Goal: Transaction & Acquisition: Purchase product/service

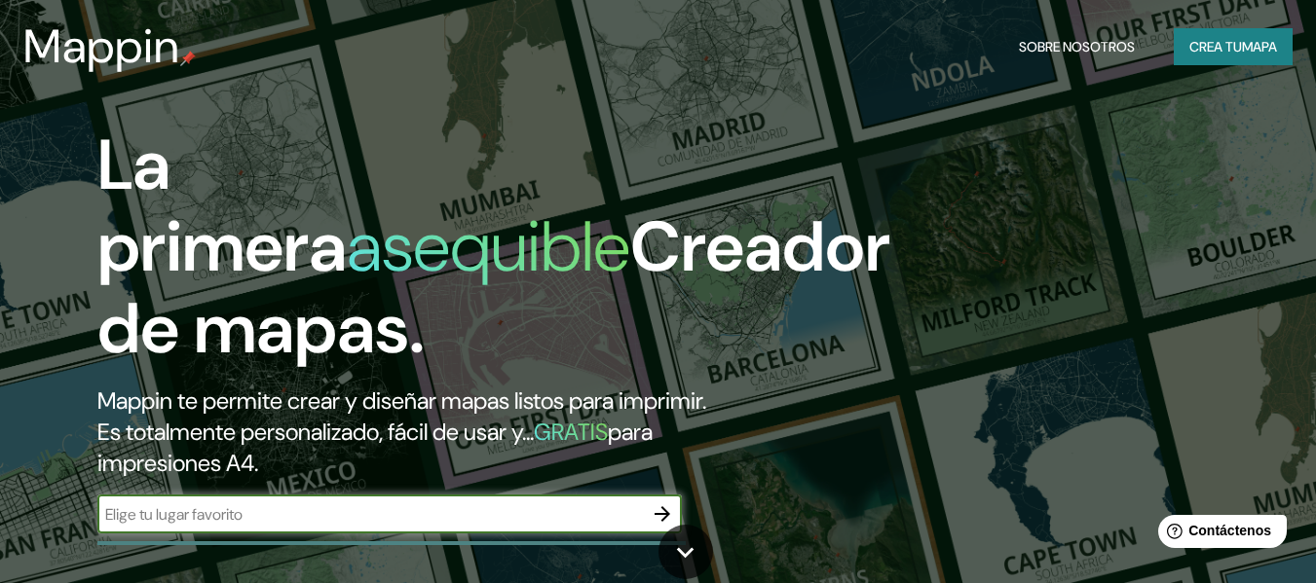
click at [338, 519] on input "text" at bounding box center [369, 514] width 545 height 22
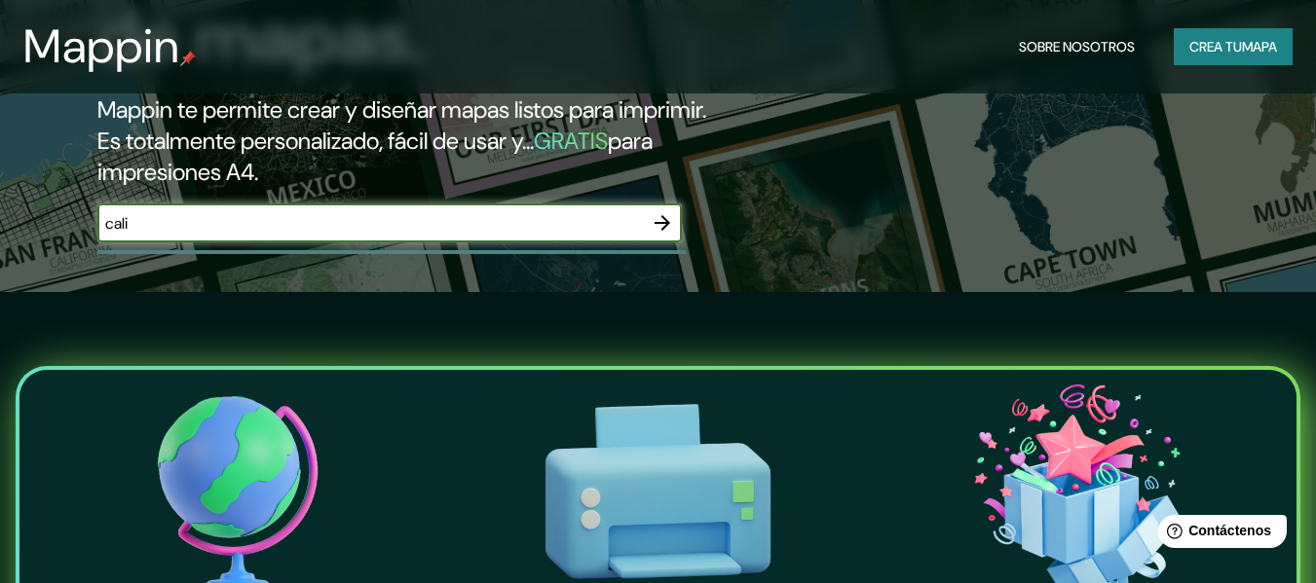
scroll to position [292, 0]
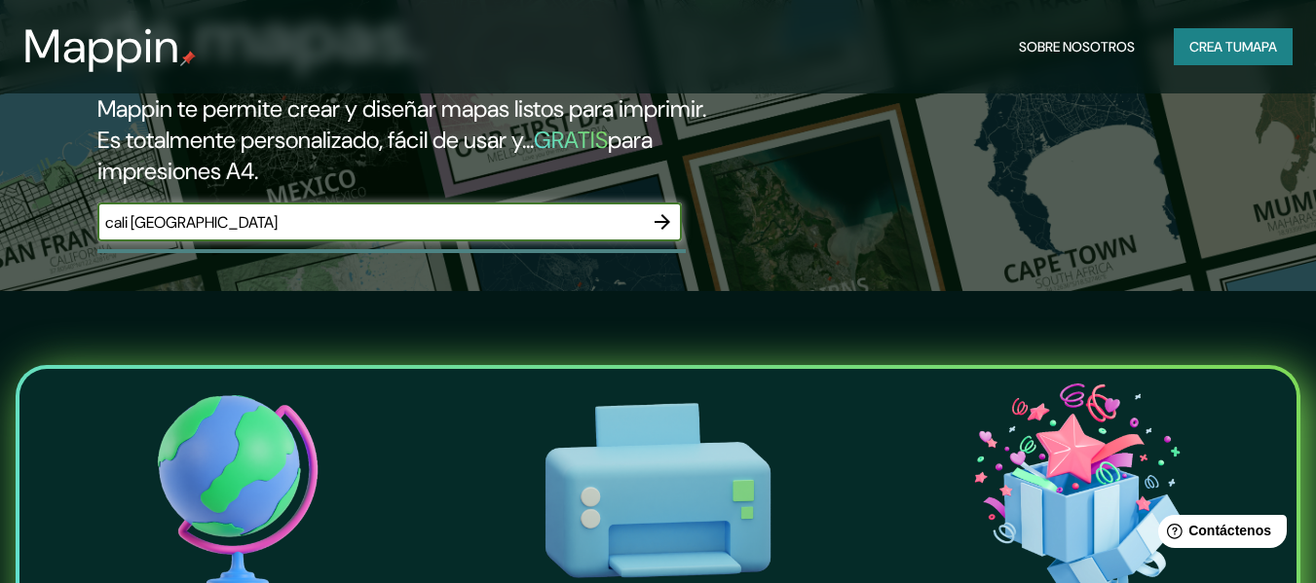
type input "cali colombia"
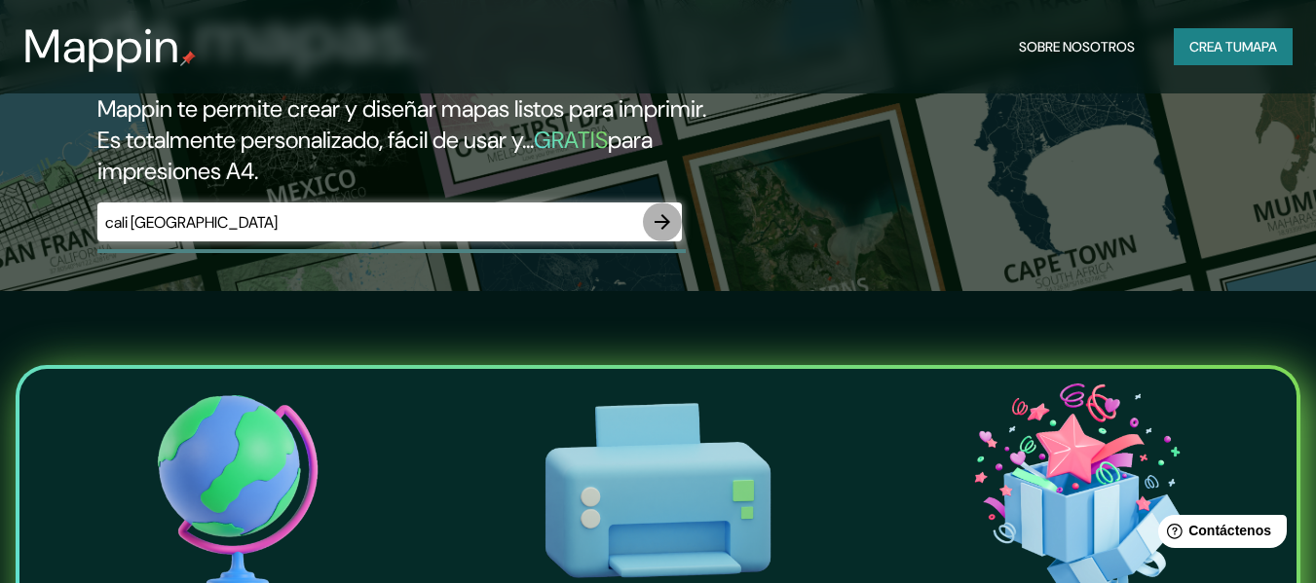
click at [671, 220] on icon "button" at bounding box center [661, 221] width 23 height 23
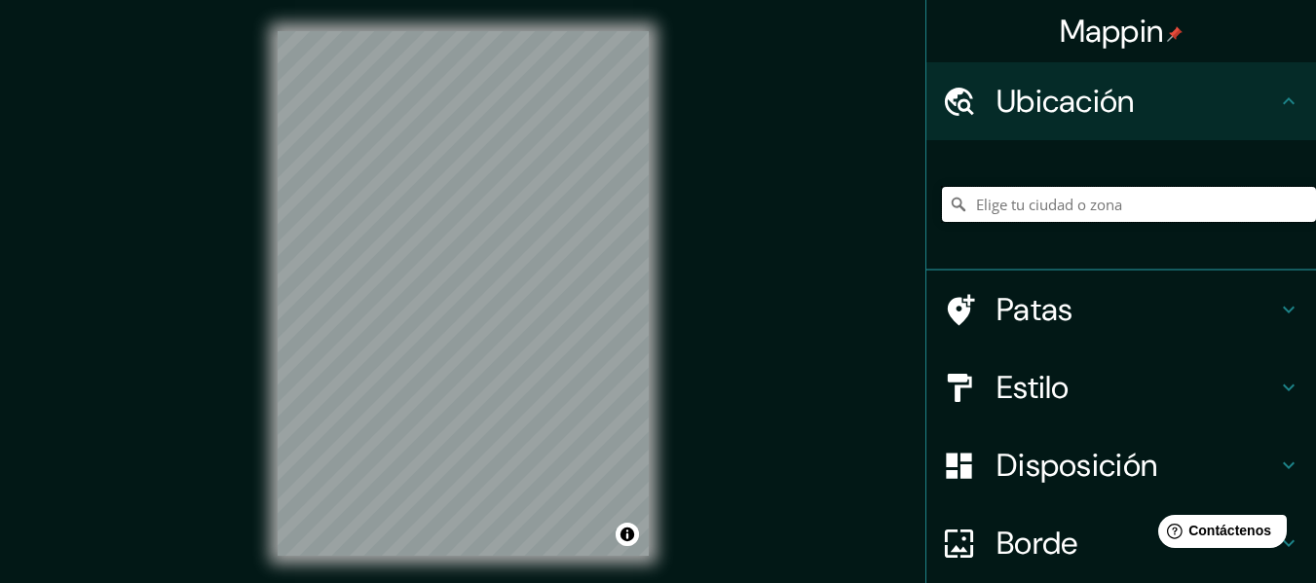
click at [1104, 203] on input "Elige tu ciudad o zona" at bounding box center [1129, 204] width 374 height 35
drag, startPoint x: 1191, startPoint y: 199, endPoint x: 723, endPoint y: 212, distance: 467.6
click at [723, 212] on div "Mappin Ubicación Cali, Valle del Cauca, Colombia Patas Estilo Disposición Borde…" at bounding box center [658, 309] width 1316 height 618
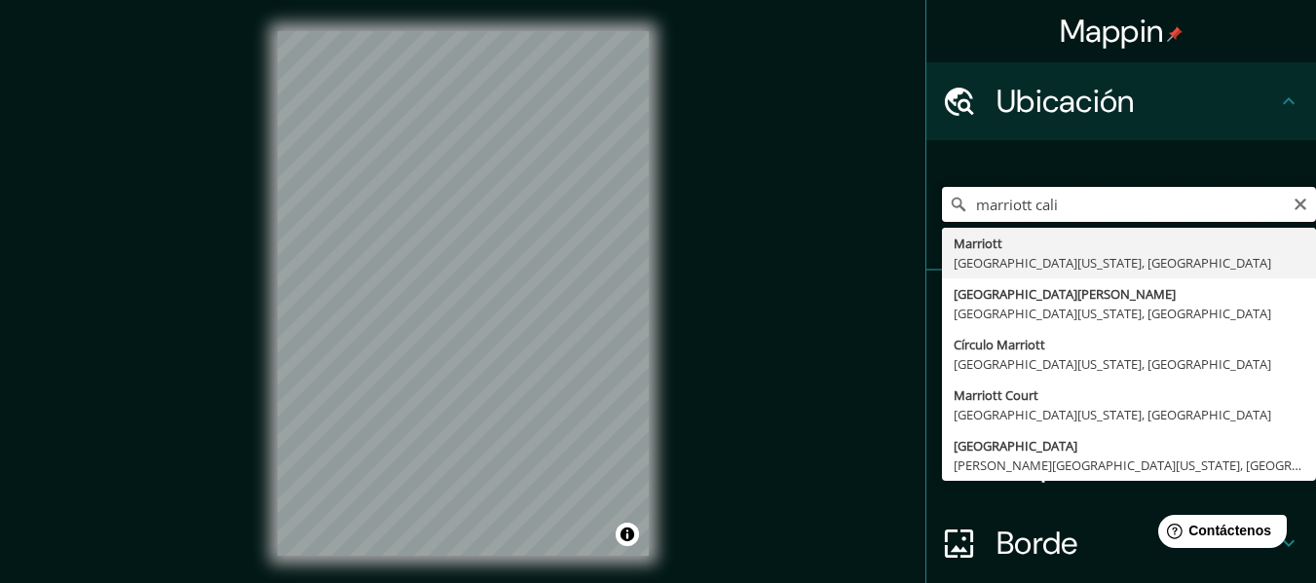
drag, startPoint x: 1058, startPoint y: 212, endPoint x: 786, endPoint y: 218, distance: 272.7
click at [786, 218] on div "Mappin Ubicación marriott cali Marriott Anaheim, California 92802, Estados Unid…" at bounding box center [658, 309] width 1316 height 618
drag, startPoint x: 1046, startPoint y: 203, endPoint x: 753, endPoint y: 203, distance: 293.1
click at [753, 203] on div "Mappin Ubicación granada cali Calle Granada 46388 Godelleta, provincia de Valen…" at bounding box center [658, 309] width 1316 height 618
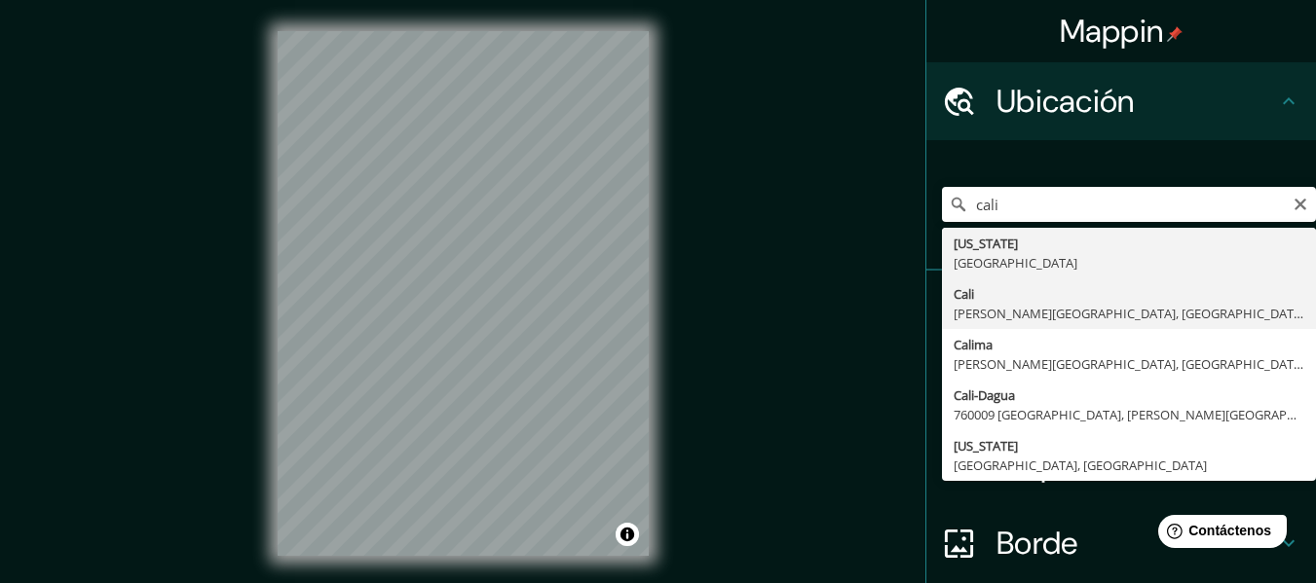
type input "Cali, Valle del Cauca, Colombia"
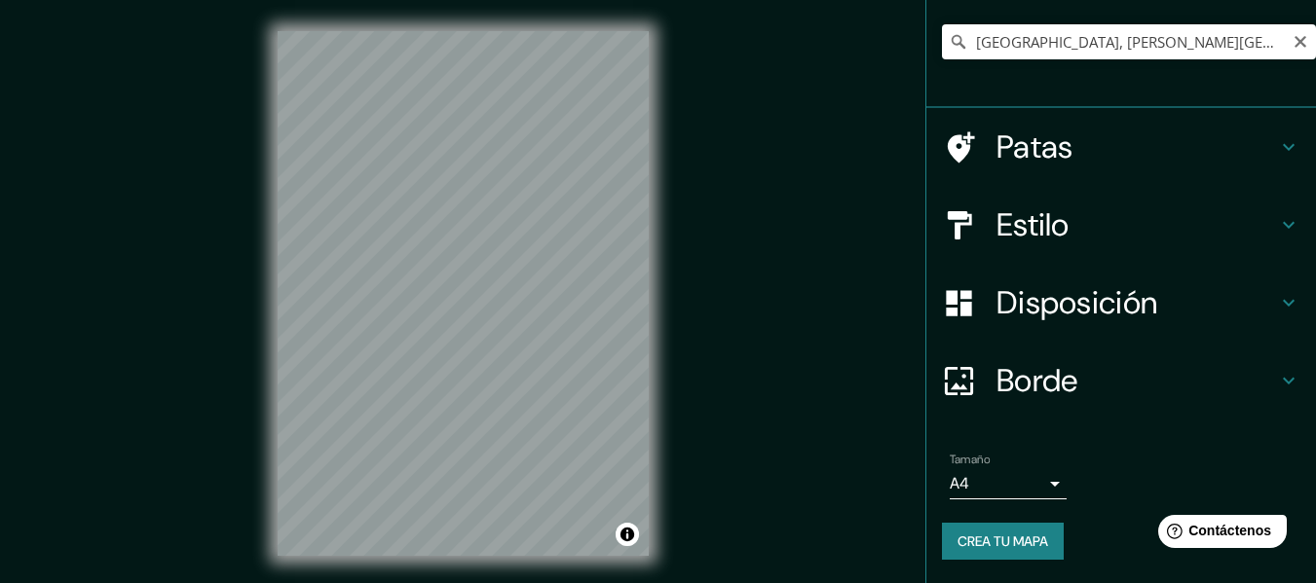
scroll to position [35, 0]
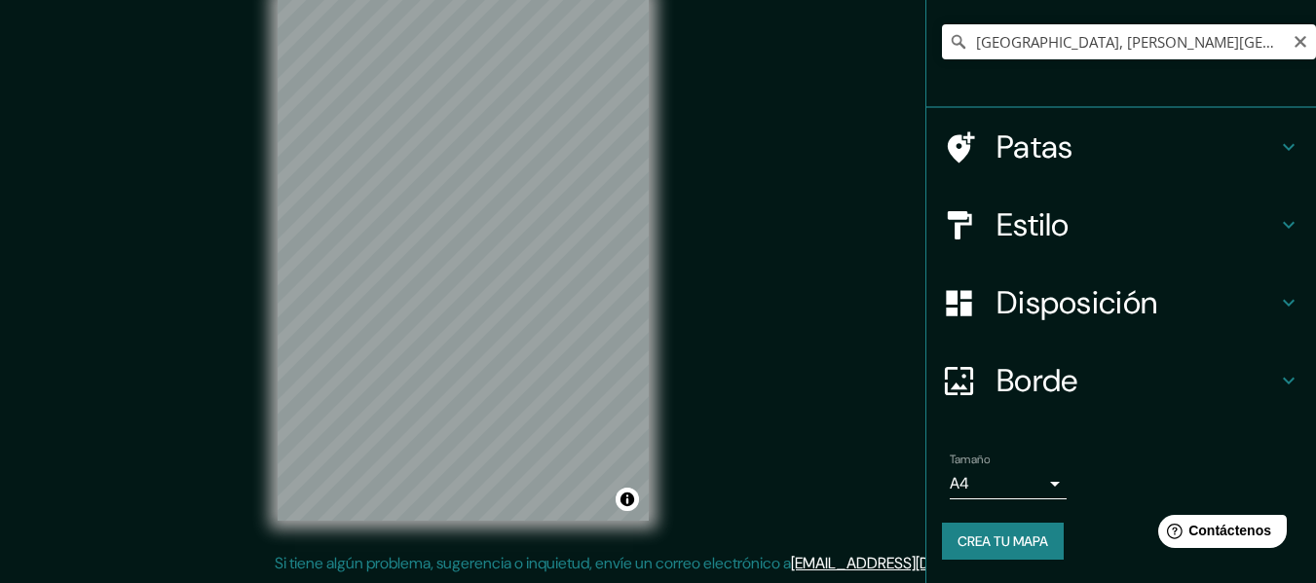
click at [1036, 487] on body "Mappin Ubicación Cali, Valle del Cauca, Colombia Patas Estilo Disposición Borde…" at bounding box center [658, 256] width 1316 height 583
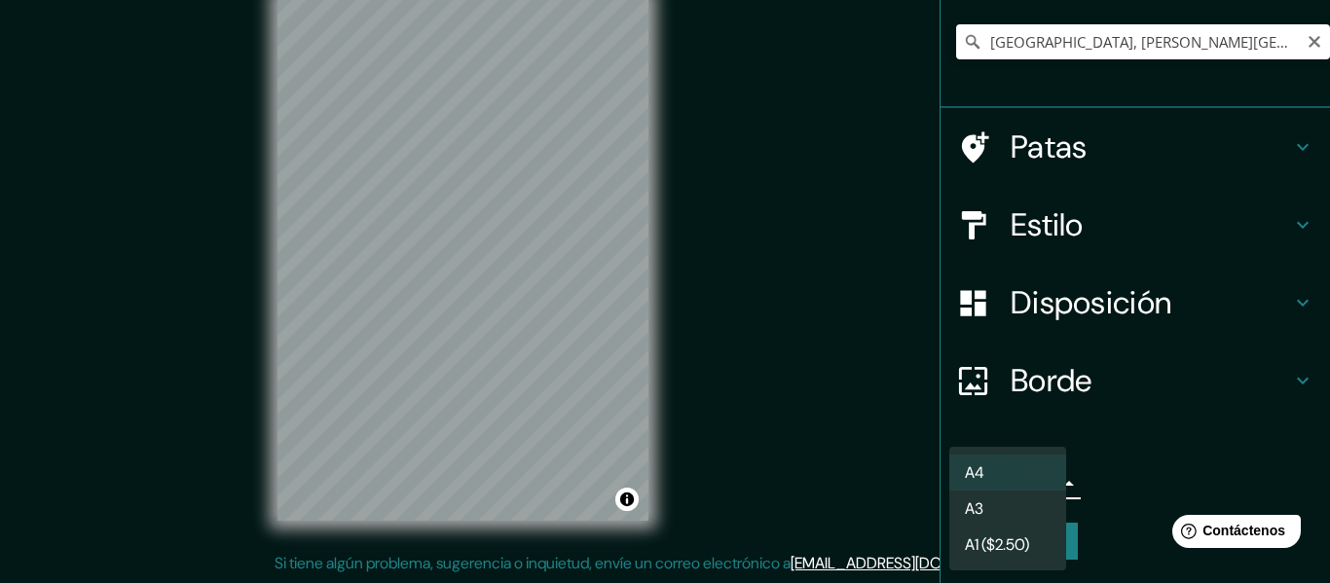
click at [1009, 501] on li "A3" at bounding box center [1007, 509] width 117 height 36
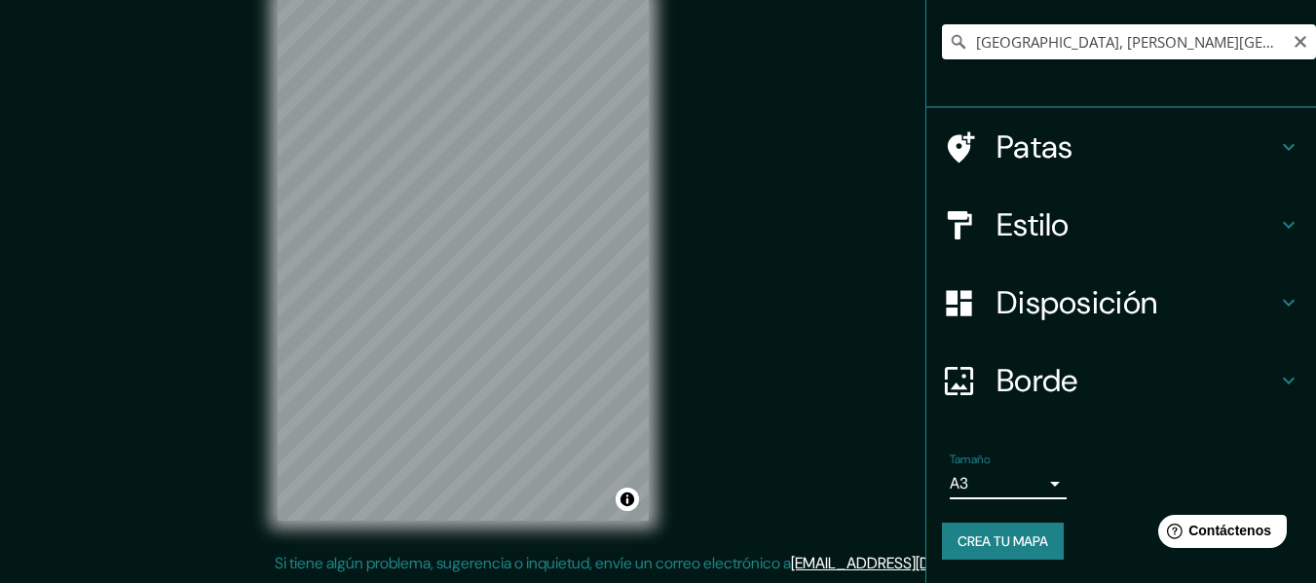
click at [1007, 492] on body "Mappin Ubicación Cali, Valle del Cauca, Colombia Patas Estilo Disposición Borde…" at bounding box center [658, 256] width 1316 height 583
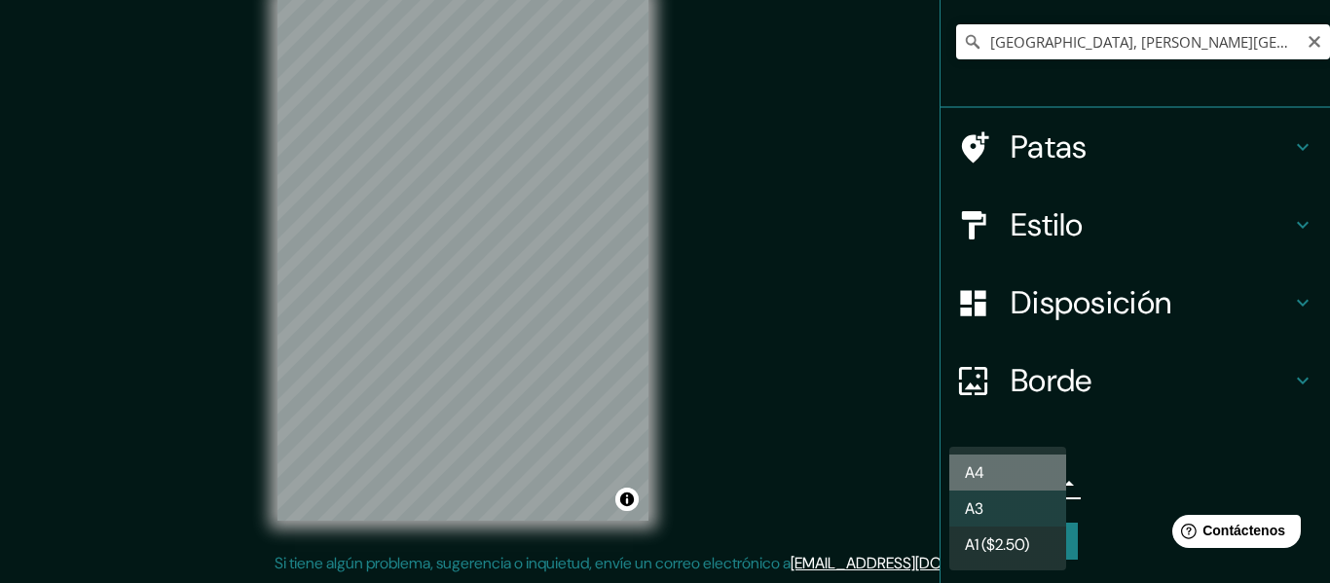
click at [1002, 479] on li "A4" at bounding box center [1007, 473] width 117 height 36
type input "single"
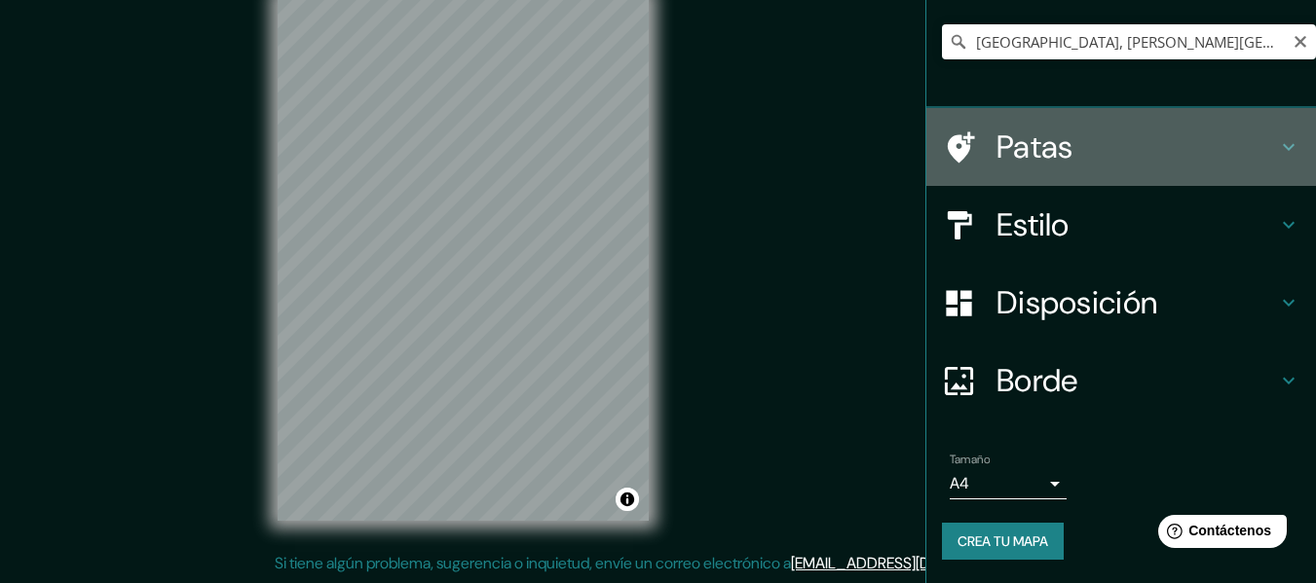
click at [1280, 145] on icon at bounding box center [1288, 146] width 23 height 23
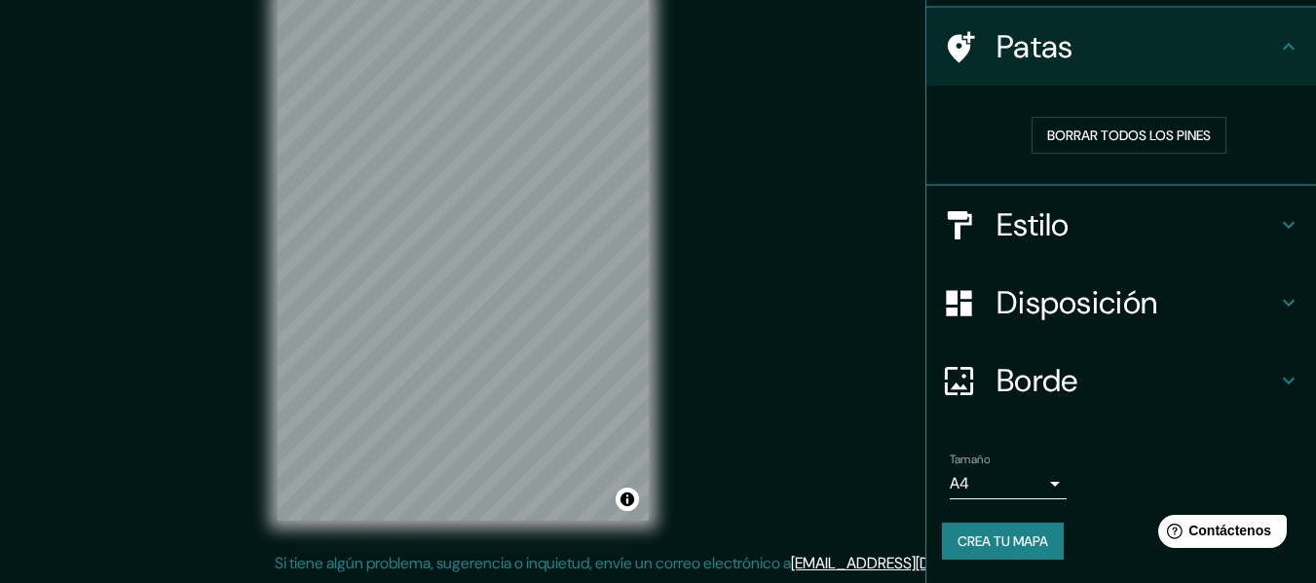
scroll to position [134, 0]
click at [1154, 146] on font "Borrar todos los pines" at bounding box center [1129, 135] width 164 height 25
click at [1269, 211] on div "Estilo" at bounding box center [1120, 226] width 389 height 78
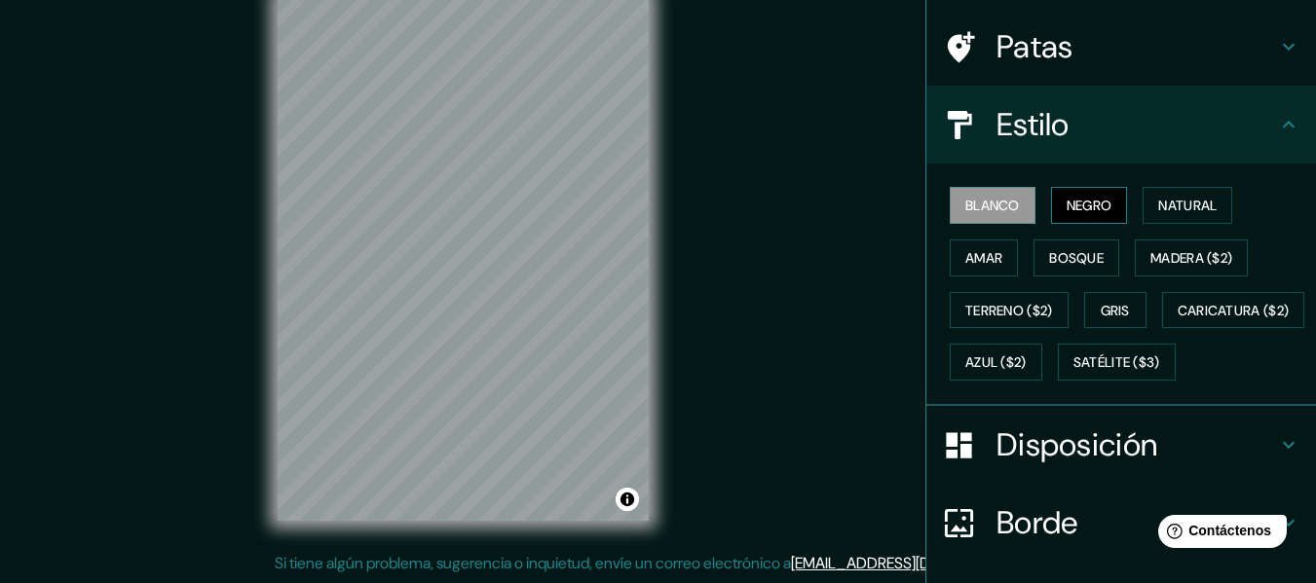
click at [1078, 203] on font "Negro" at bounding box center [1089, 206] width 46 height 18
click at [1188, 208] on font "Natural" at bounding box center [1187, 206] width 58 height 18
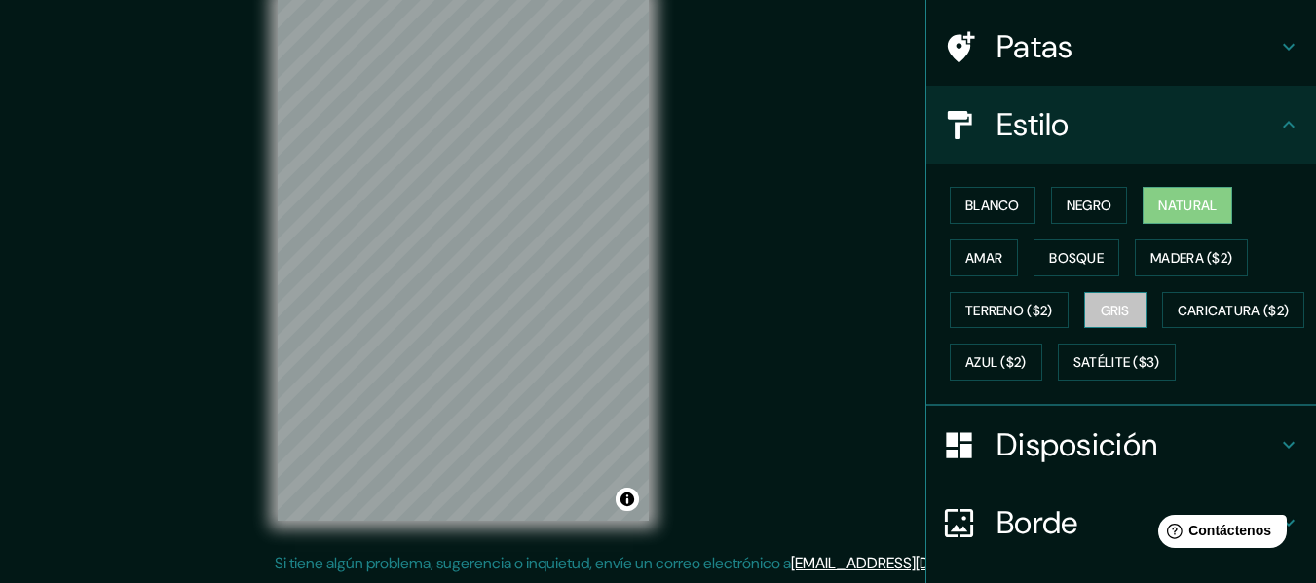
click at [1110, 312] on font "Gris" at bounding box center [1114, 311] width 29 height 18
click at [1179, 211] on font "Natural" at bounding box center [1187, 206] width 58 height 18
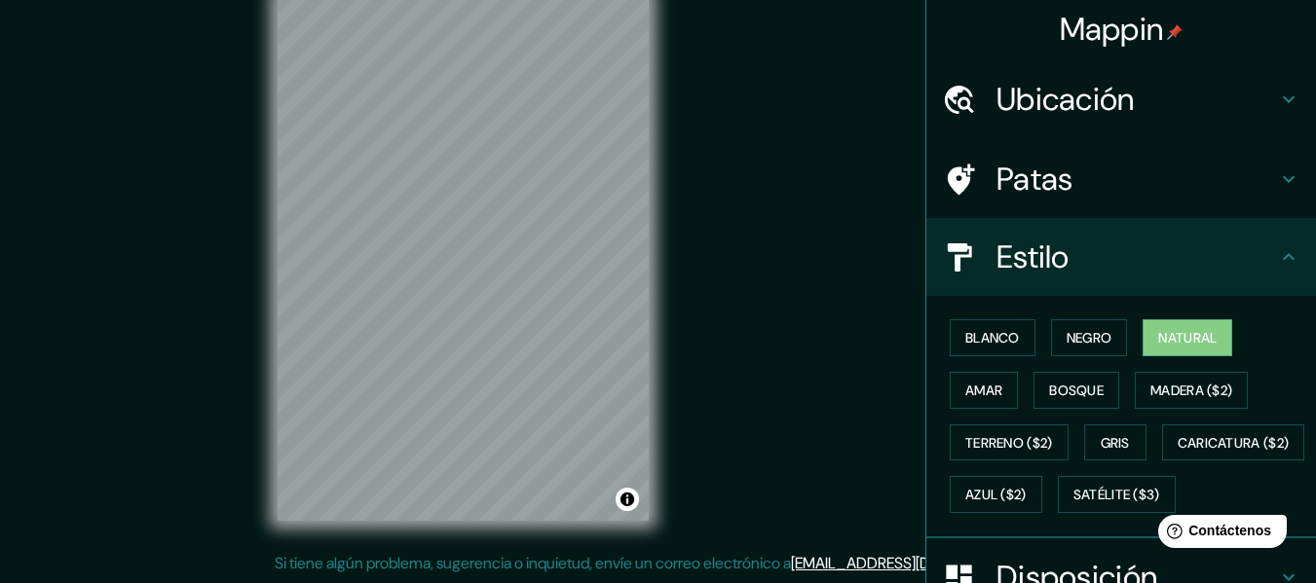
scroll to position [0, 0]
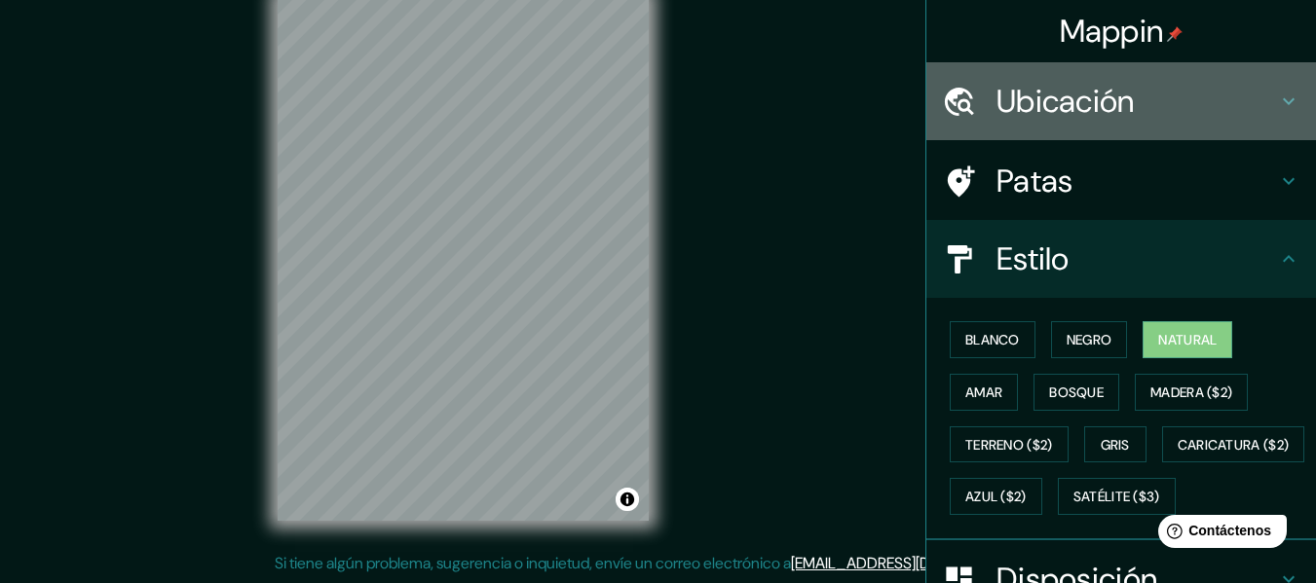
click at [1246, 102] on h4 "Ubicación" at bounding box center [1136, 101] width 280 height 39
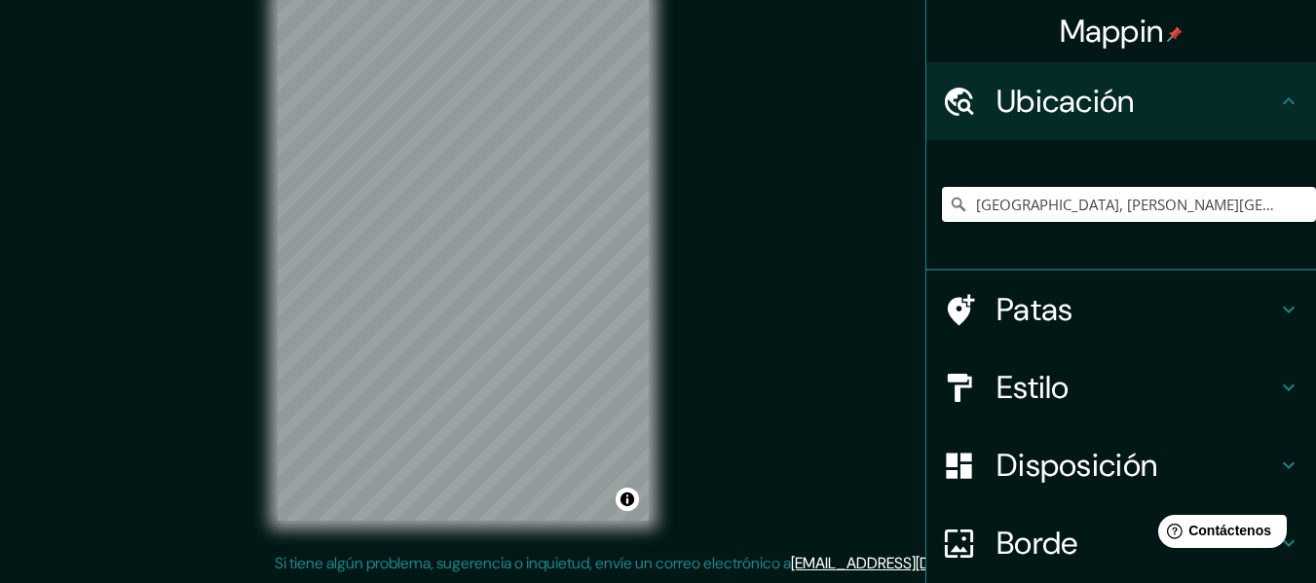
drag, startPoint x: 1185, startPoint y: 200, endPoint x: 880, endPoint y: 200, distance: 304.8
click at [880, 200] on div "Mappin Ubicación Cali, Valle del Cauca, Colombia Patas Estilo Disposición Borde…" at bounding box center [658, 274] width 1316 height 618
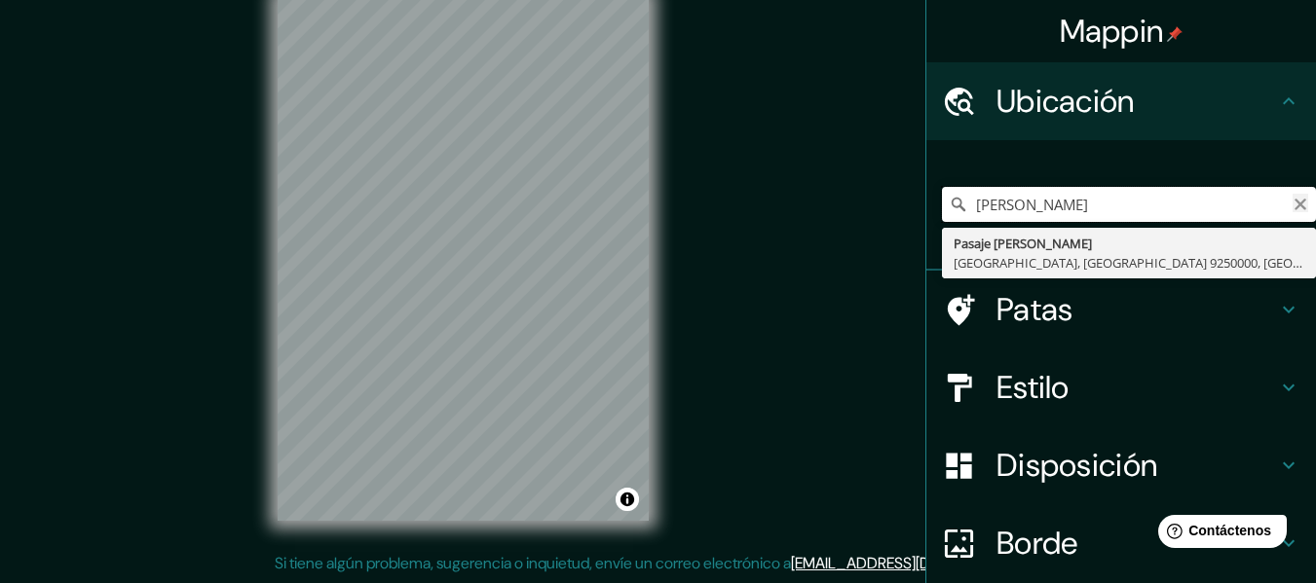
type input "jairo varela"
click at [1294, 203] on icon "Claro" at bounding box center [1300, 205] width 12 height 12
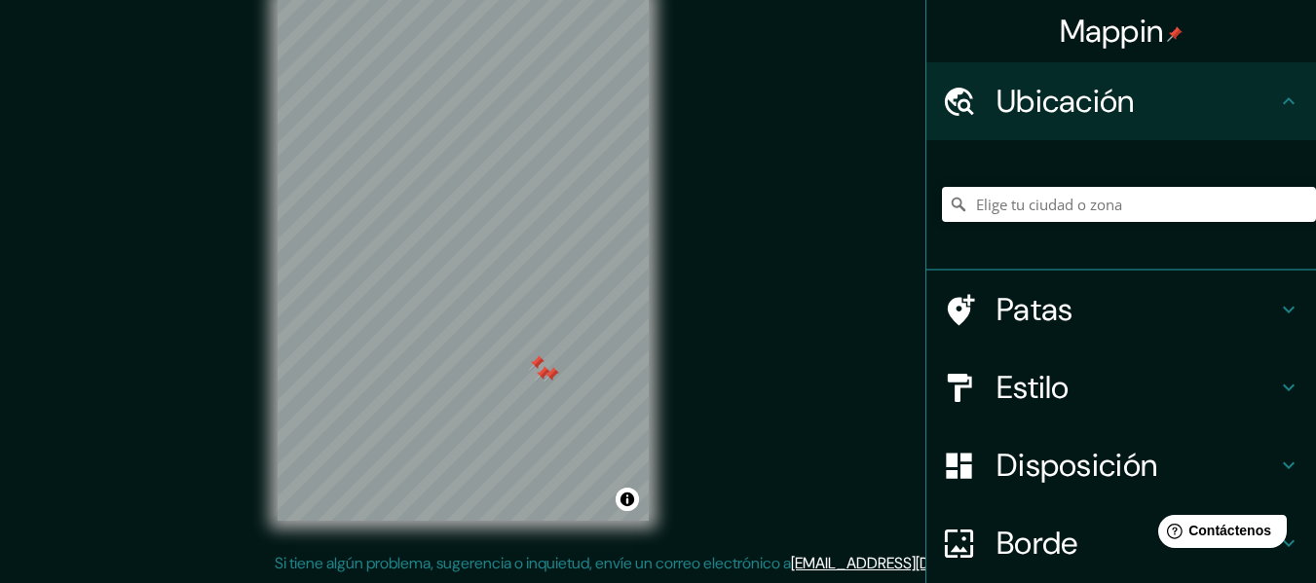
click at [1277, 100] on icon at bounding box center [1288, 101] width 23 height 23
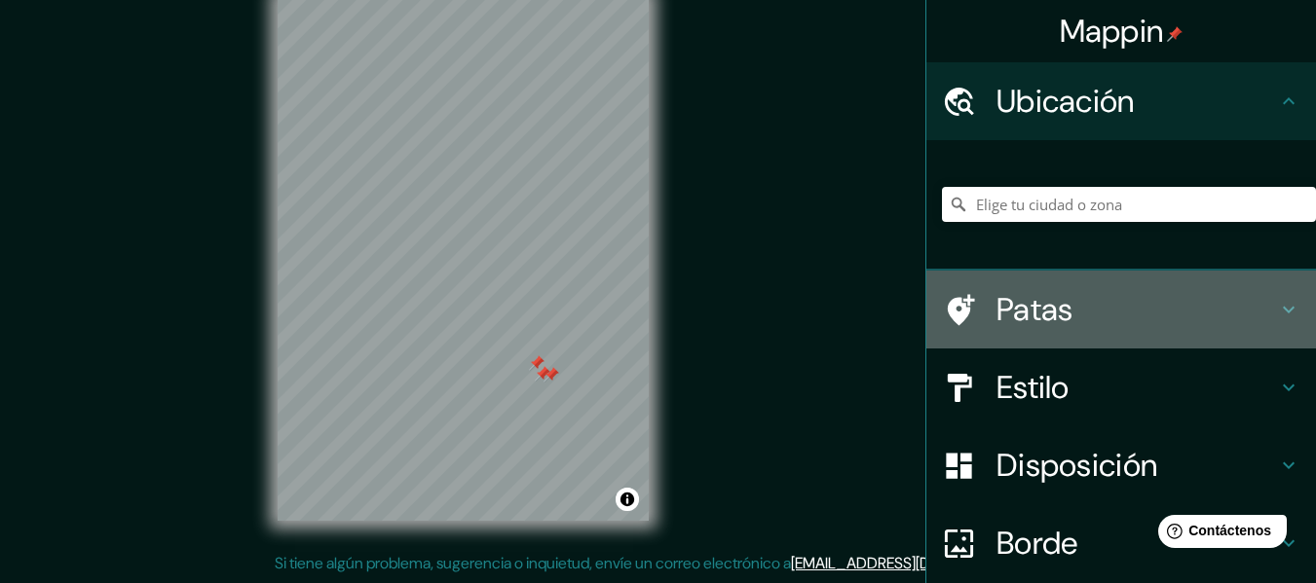
click at [1277, 305] on icon at bounding box center [1288, 309] width 23 height 23
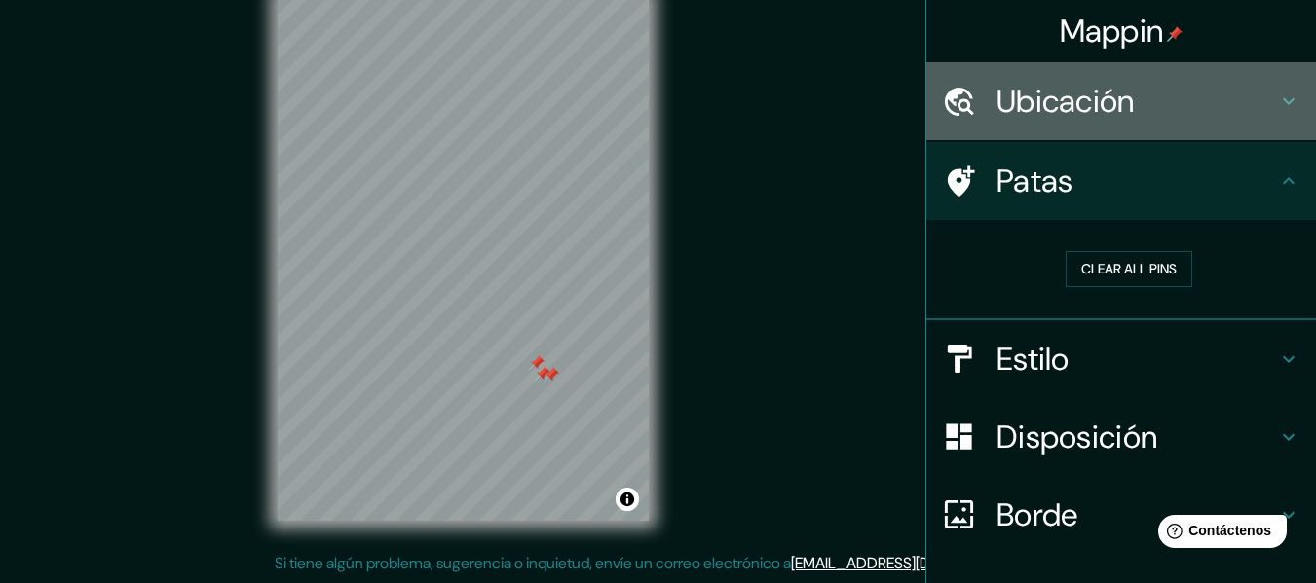
click at [1282, 103] on icon at bounding box center [1288, 101] width 12 height 7
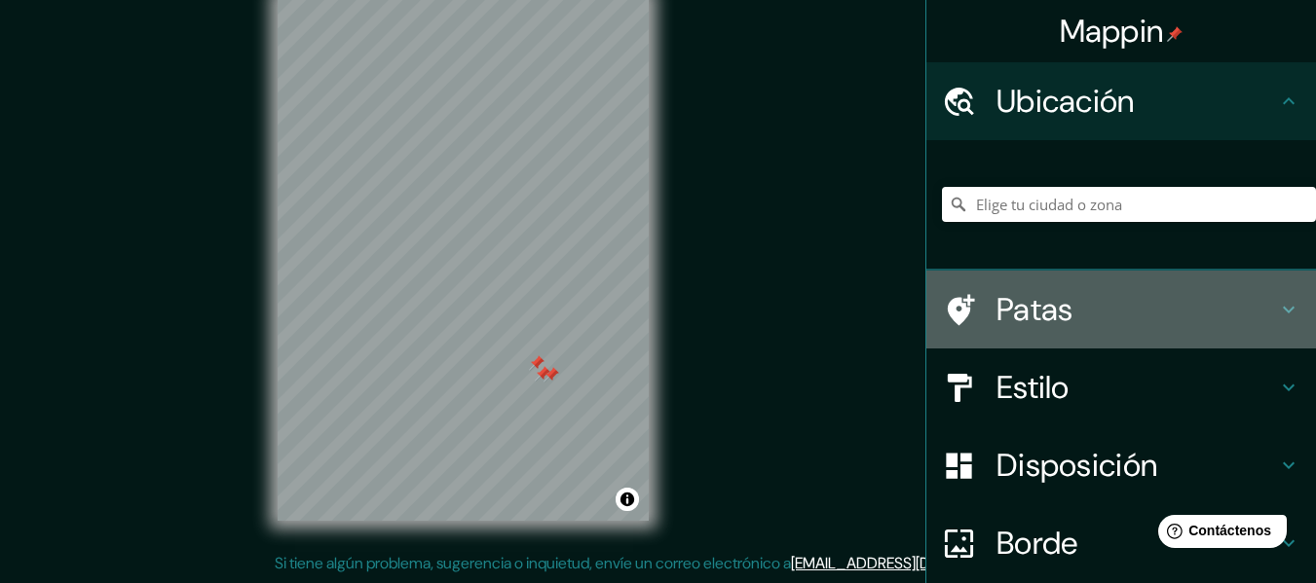
click at [1277, 307] on icon at bounding box center [1288, 309] width 23 height 23
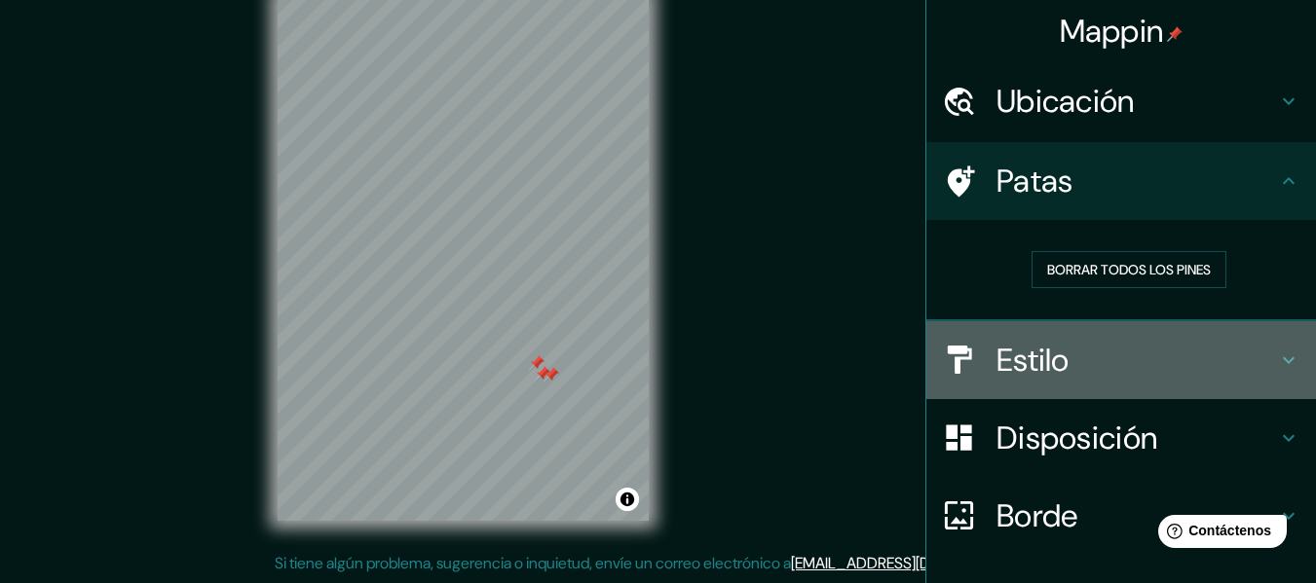
click at [1277, 352] on icon at bounding box center [1288, 360] width 23 height 23
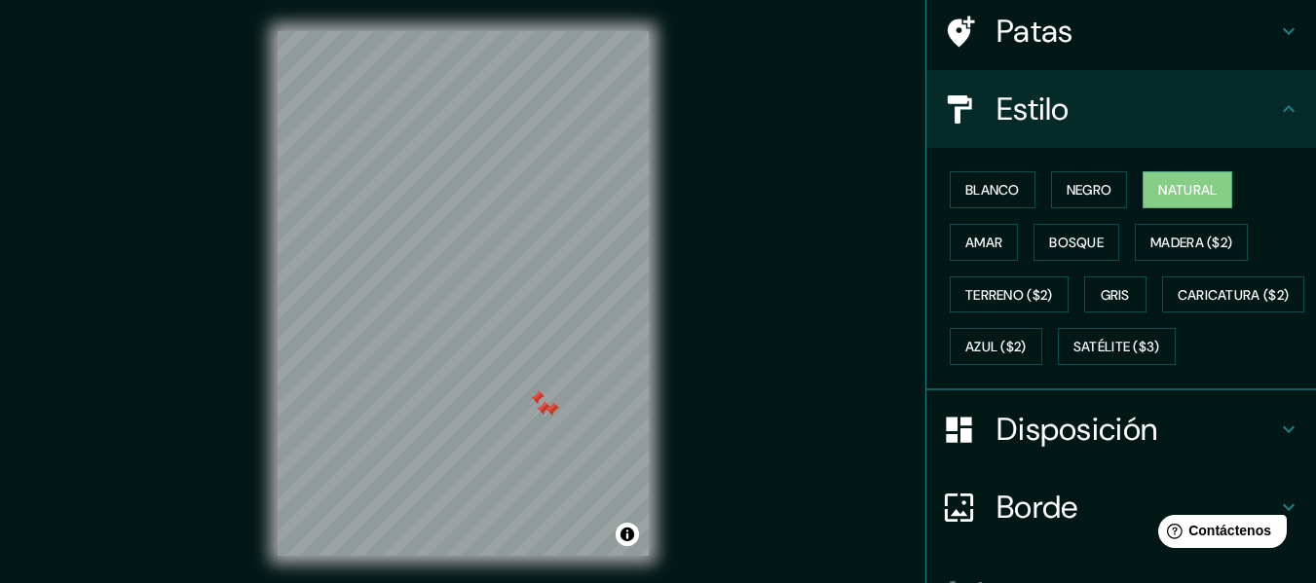
scroll to position [292, 0]
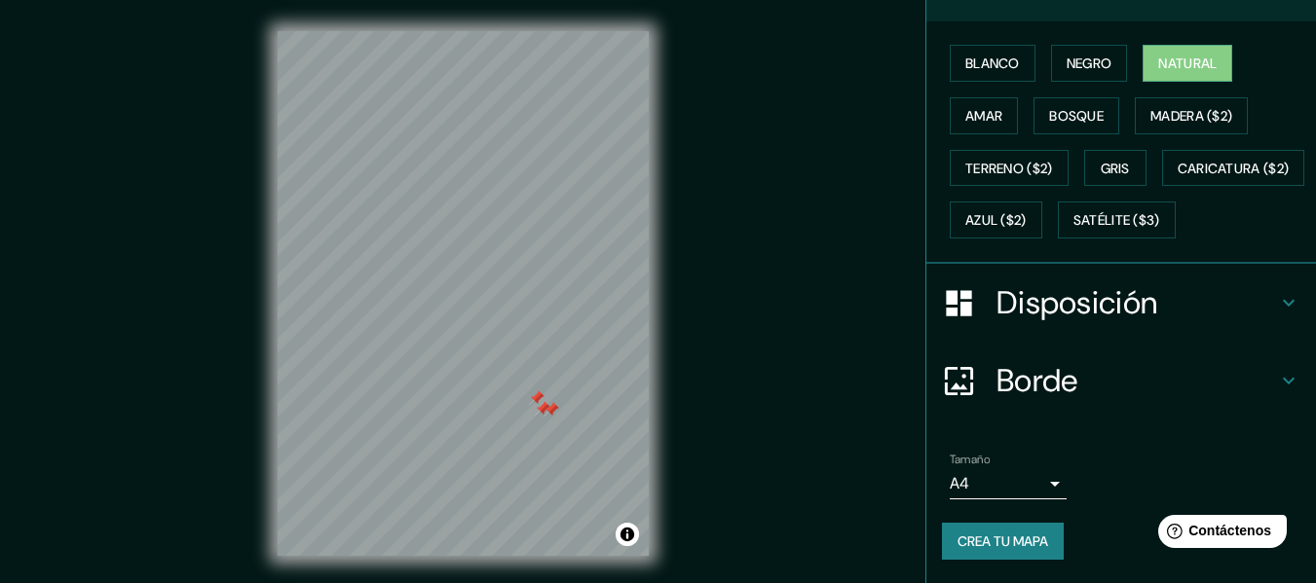
click at [1259, 322] on h4 "Disposición" at bounding box center [1136, 302] width 280 height 39
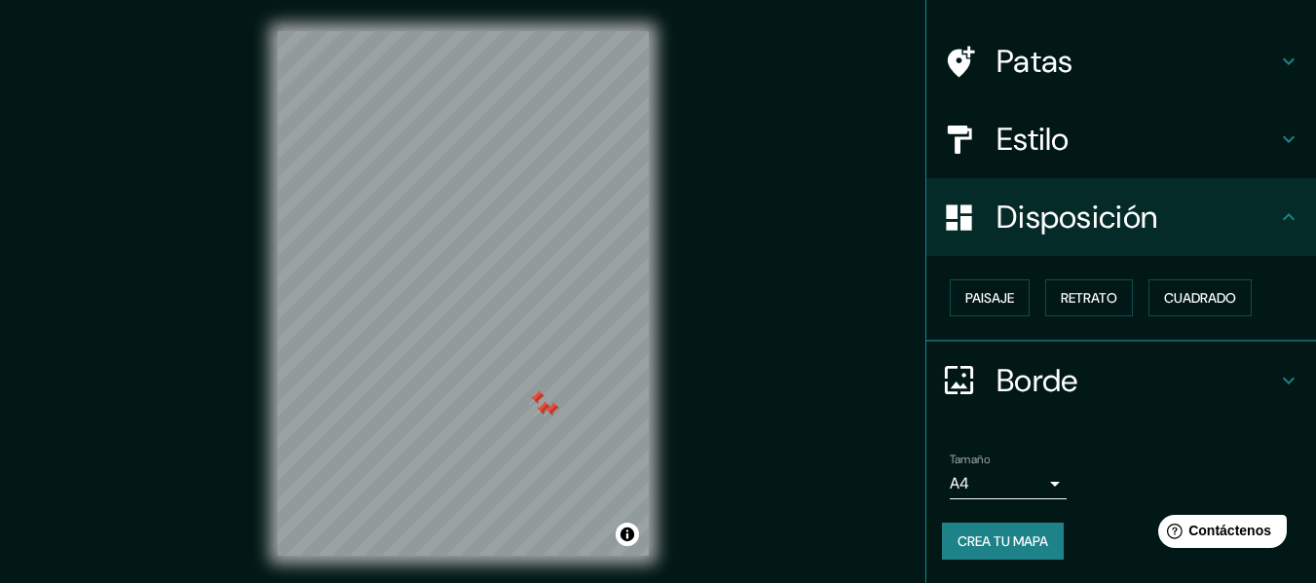
scroll to position [119, 0]
click at [1277, 55] on icon at bounding box center [1288, 62] width 23 height 23
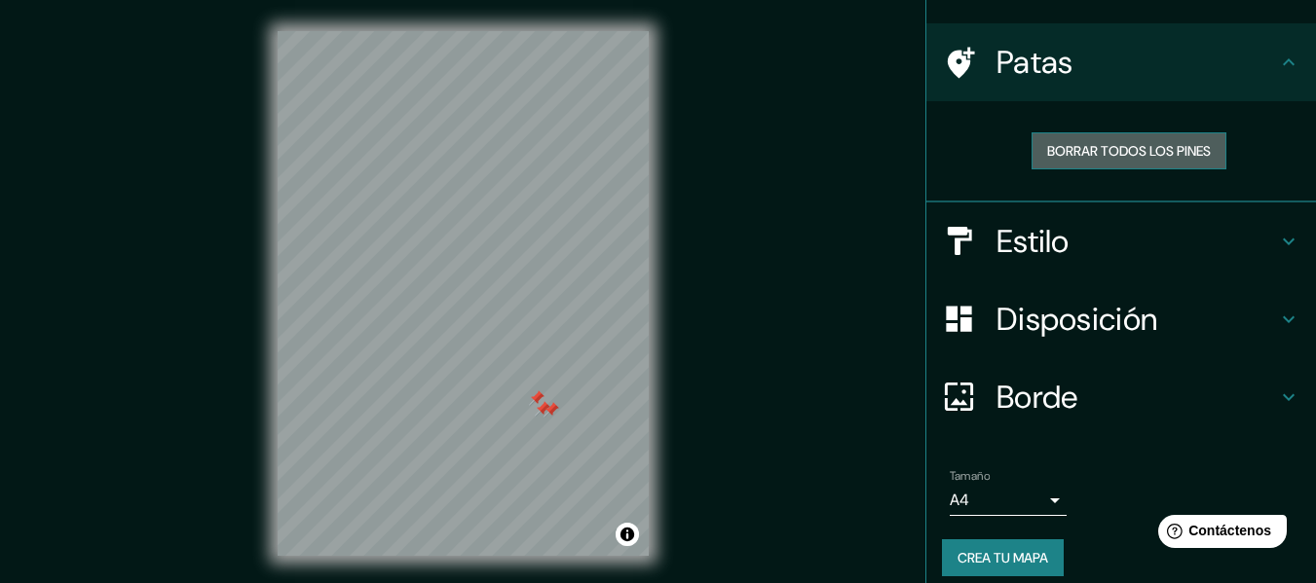
click at [1174, 155] on font "Borrar todos los pines" at bounding box center [1129, 151] width 164 height 18
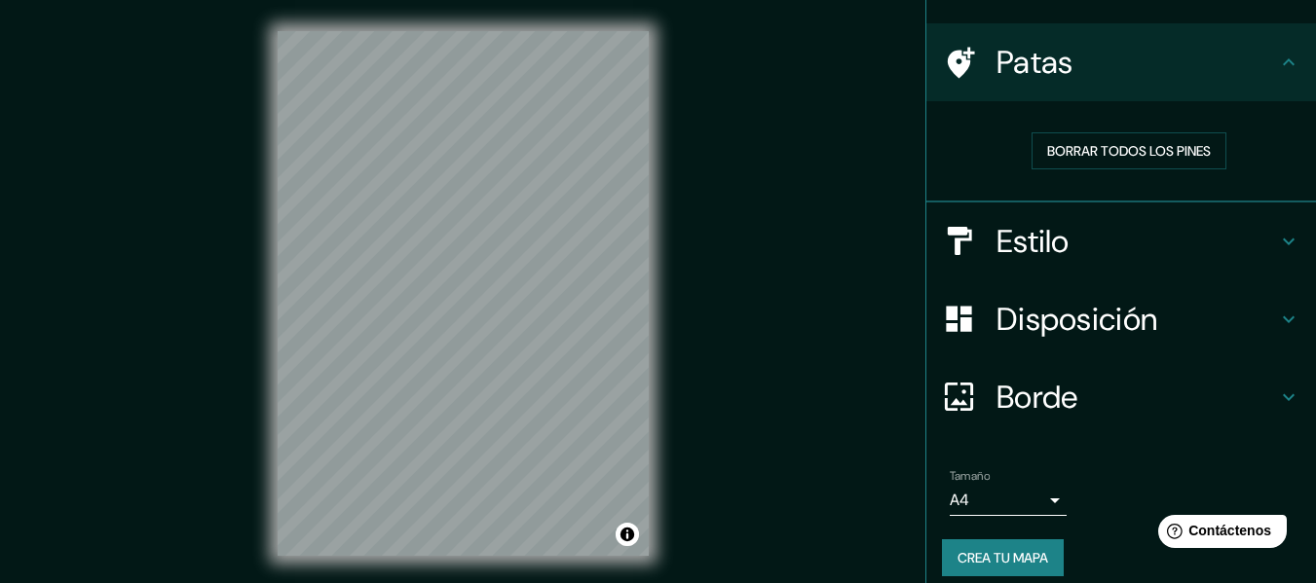
click at [1254, 389] on h4 "Borde" at bounding box center [1136, 397] width 280 height 39
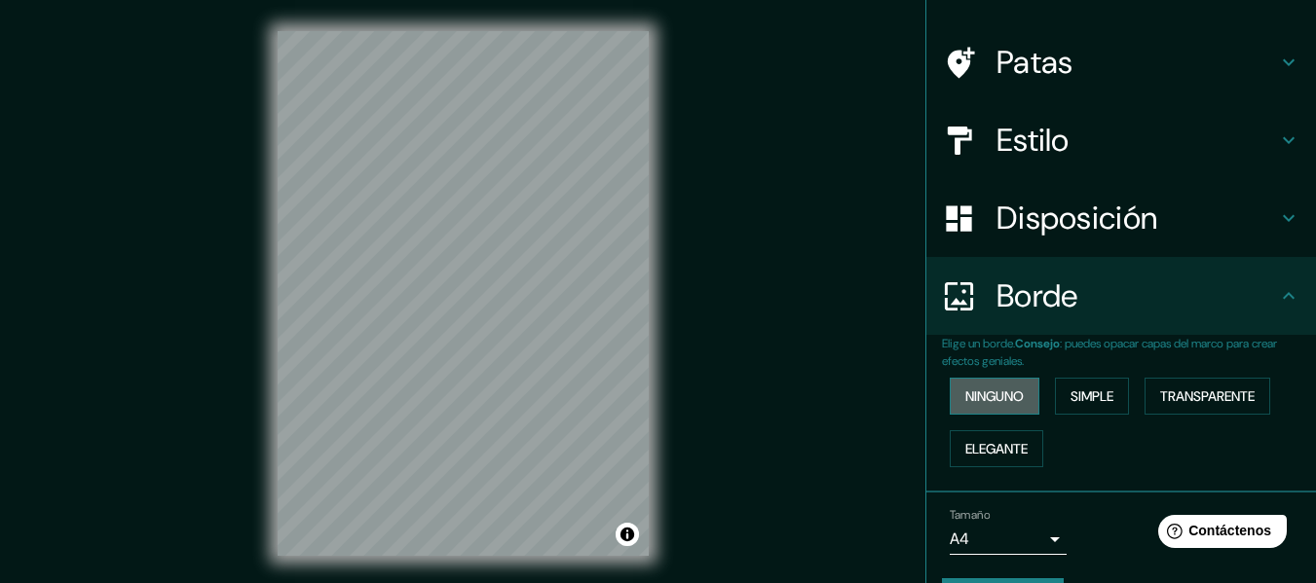
click at [1005, 397] on font "Ninguno" at bounding box center [994, 397] width 58 height 18
click at [1079, 399] on font "Simple" at bounding box center [1091, 397] width 43 height 18
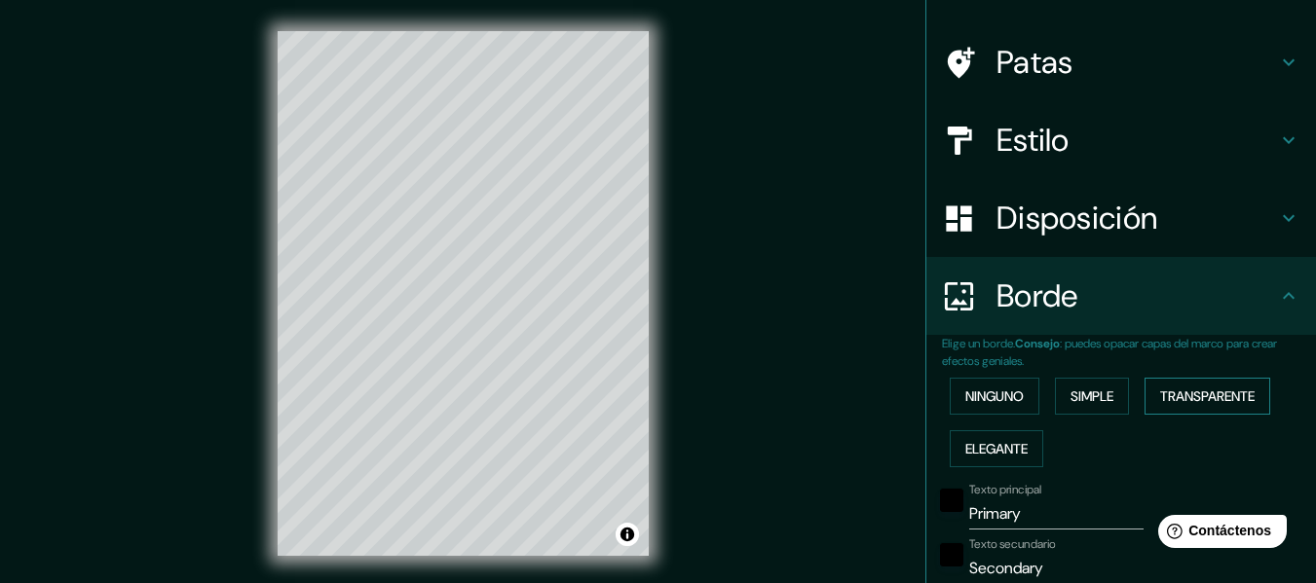
click at [1182, 394] on font "Transparente" at bounding box center [1207, 397] width 94 height 18
click at [1002, 458] on font "Elegante" at bounding box center [996, 448] width 62 height 25
click at [990, 404] on font "Ninguno" at bounding box center [994, 397] width 58 height 18
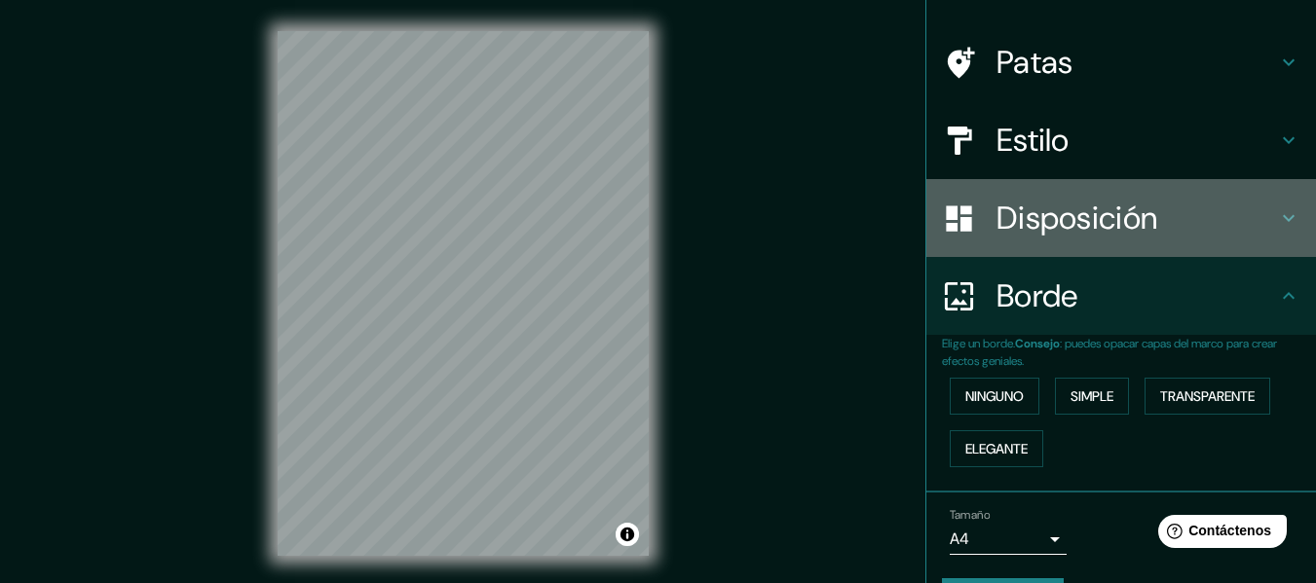
click at [1246, 220] on h4 "Disposición" at bounding box center [1136, 218] width 280 height 39
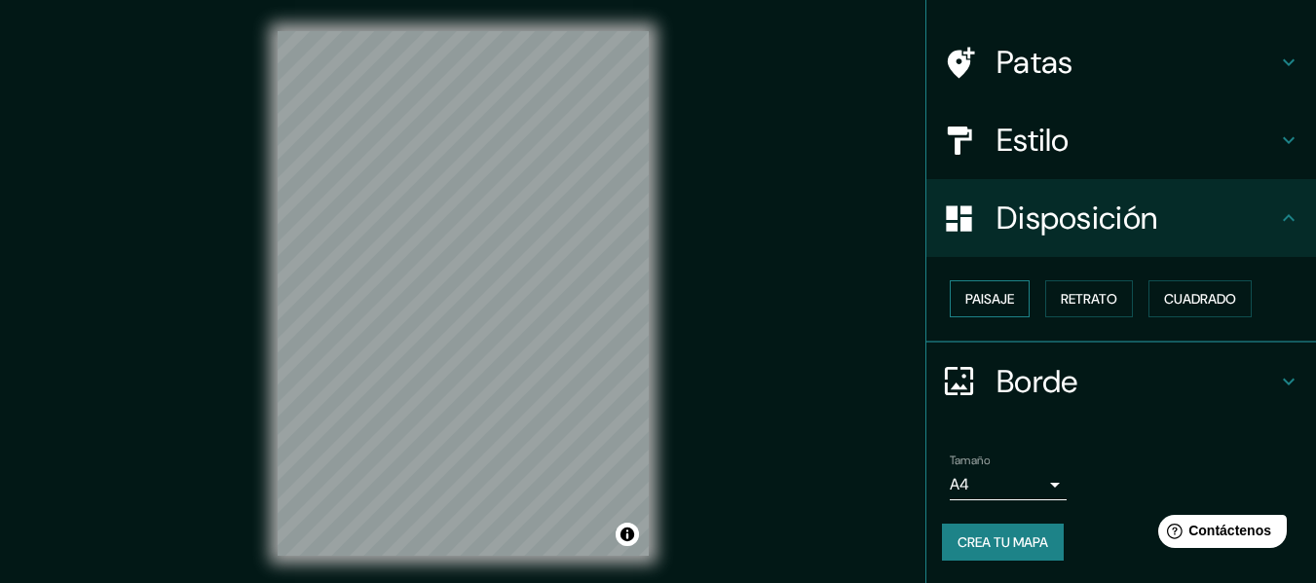
click at [1001, 301] on font "Paisaje" at bounding box center [989, 299] width 49 height 18
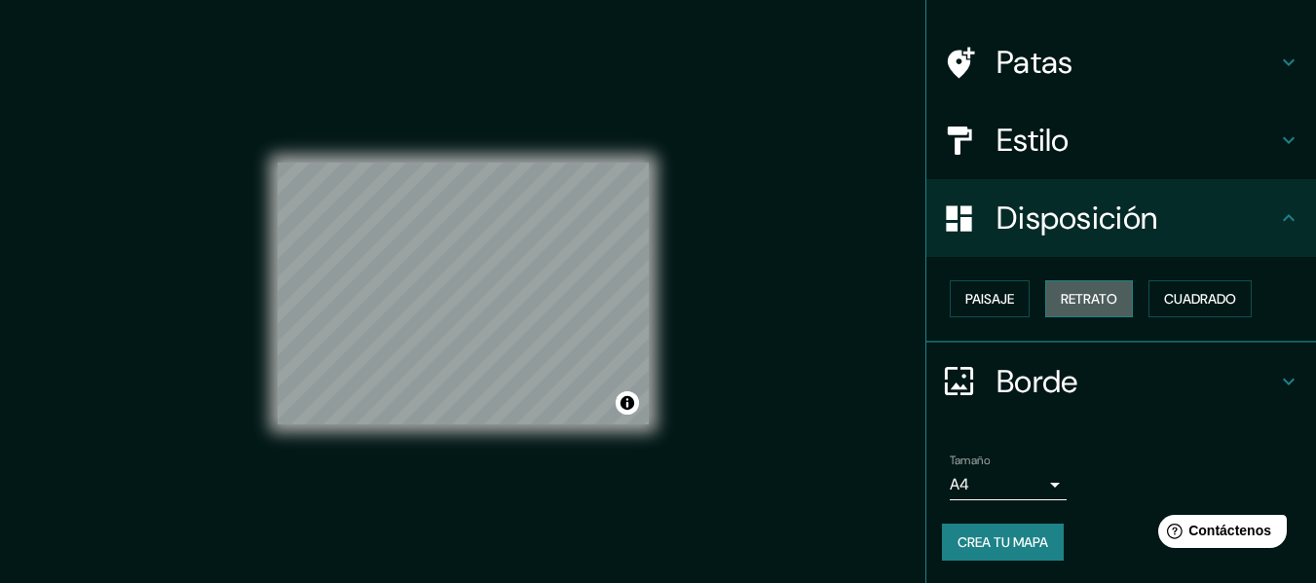
click at [1062, 302] on font "Retrato" at bounding box center [1088, 299] width 56 height 18
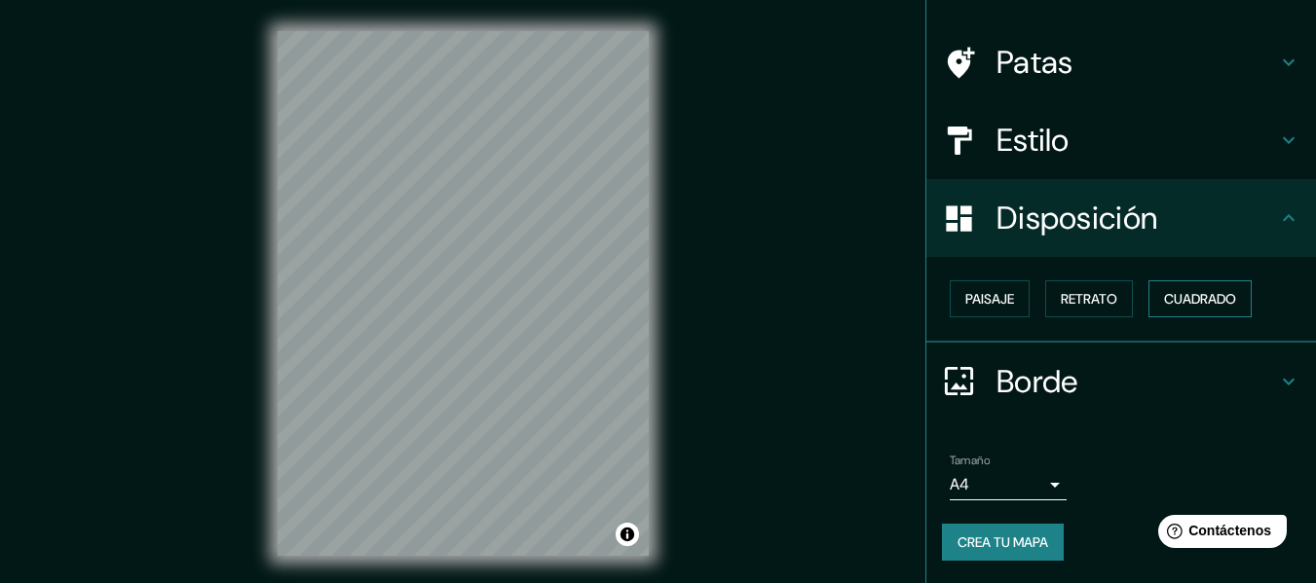
click at [1189, 294] on font "Cuadrado" at bounding box center [1200, 299] width 72 height 18
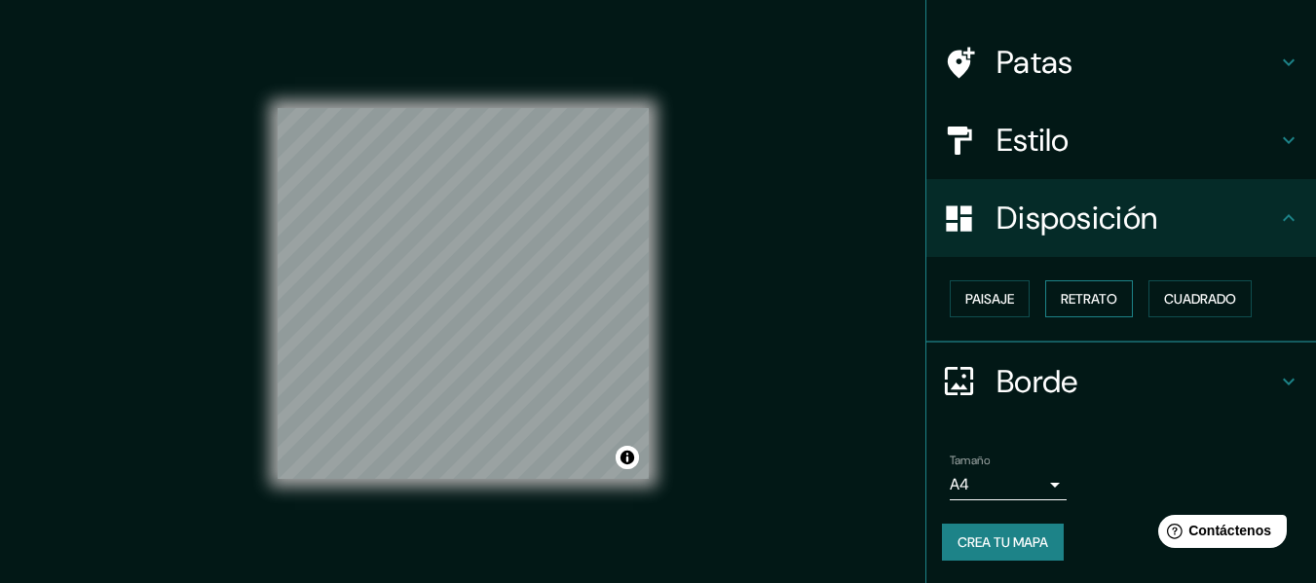
click at [1060, 296] on font "Retrato" at bounding box center [1088, 299] width 56 height 18
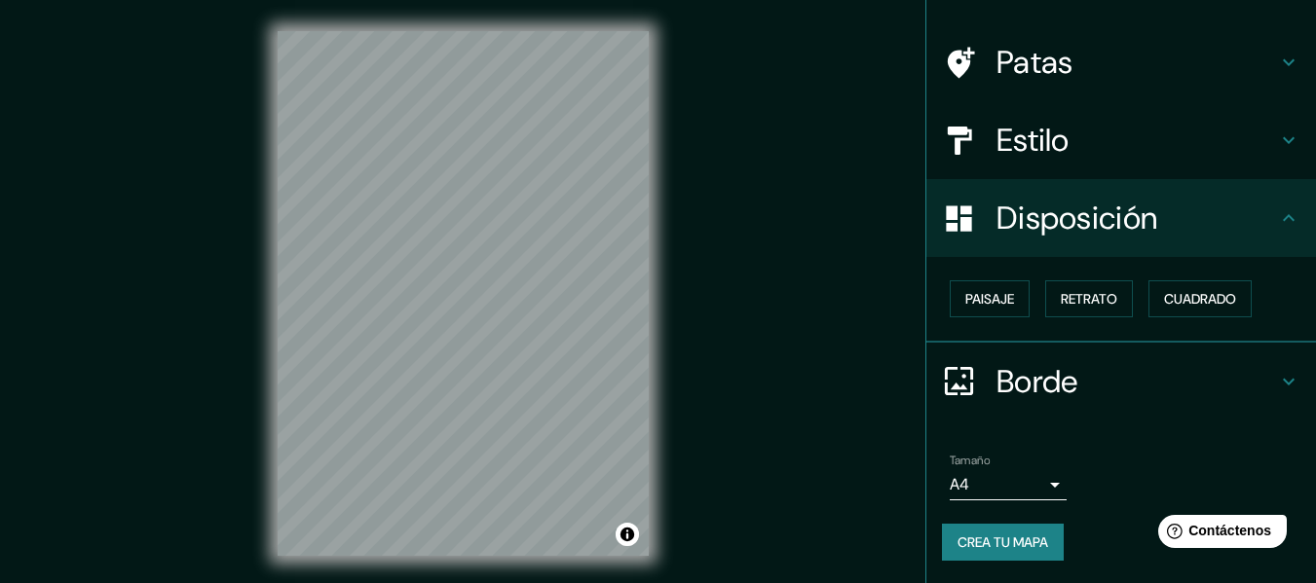
click at [1258, 138] on h4 "Estilo" at bounding box center [1136, 140] width 280 height 39
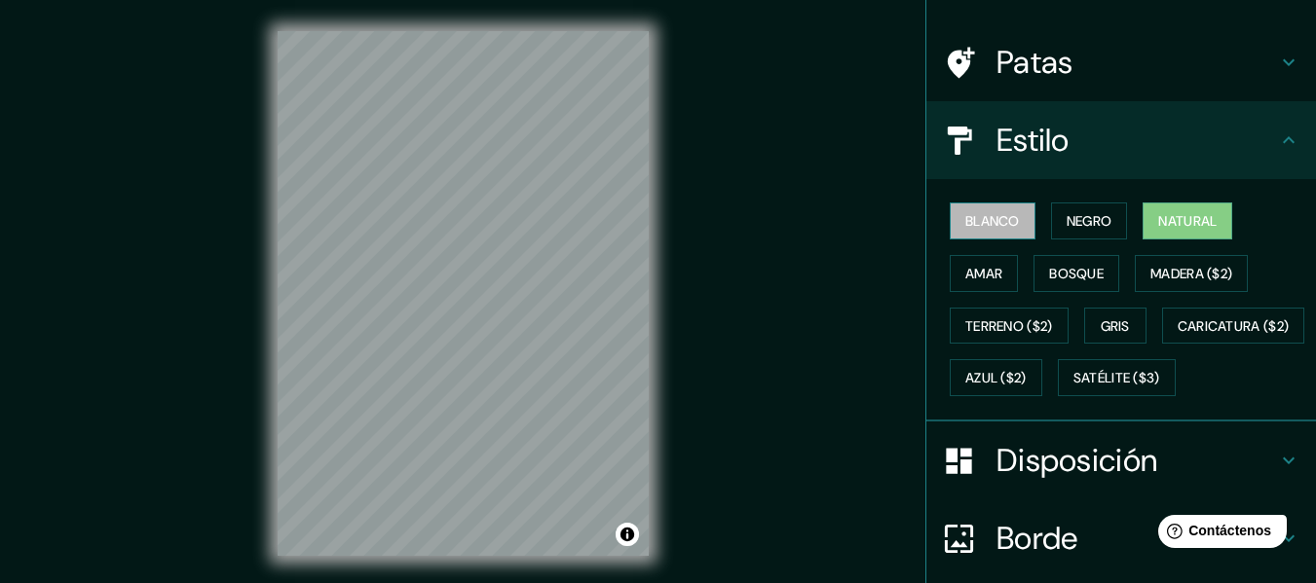
click at [997, 221] on font "Blanco" at bounding box center [992, 221] width 55 height 18
click at [1199, 213] on font "Natural" at bounding box center [1187, 221] width 58 height 18
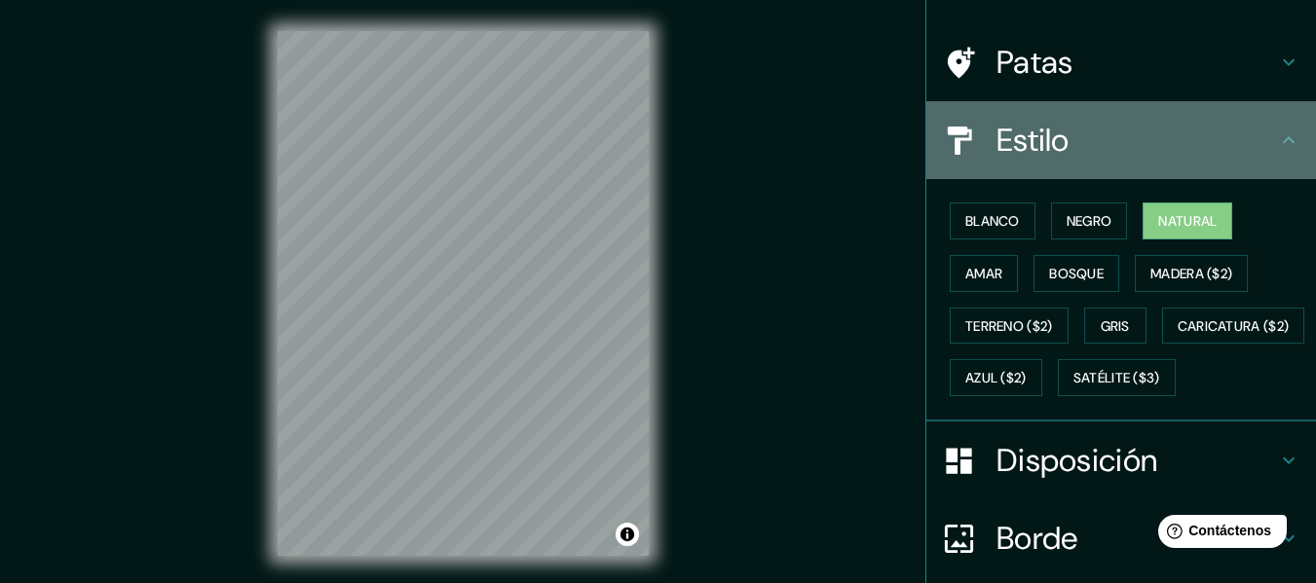
click at [1057, 143] on h4 "Estilo" at bounding box center [1136, 140] width 280 height 39
click at [1232, 137] on h4 "Estilo" at bounding box center [1136, 140] width 280 height 39
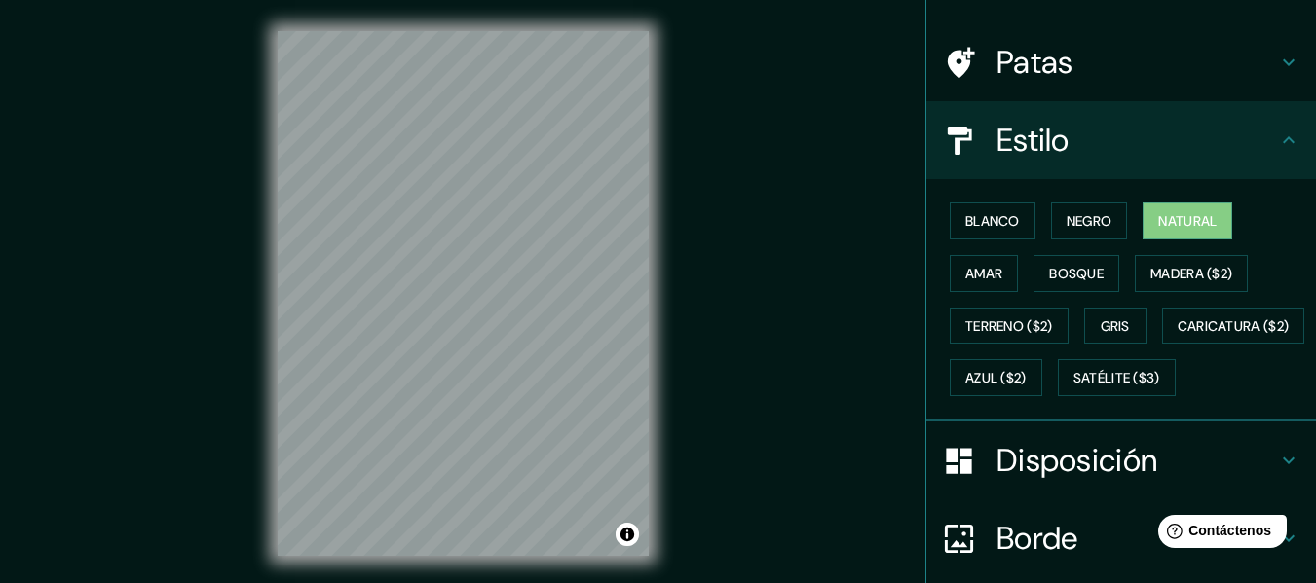
click at [1150, 65] on h4 "Patas" at bounding box center [1136, 62] width 280 height 39
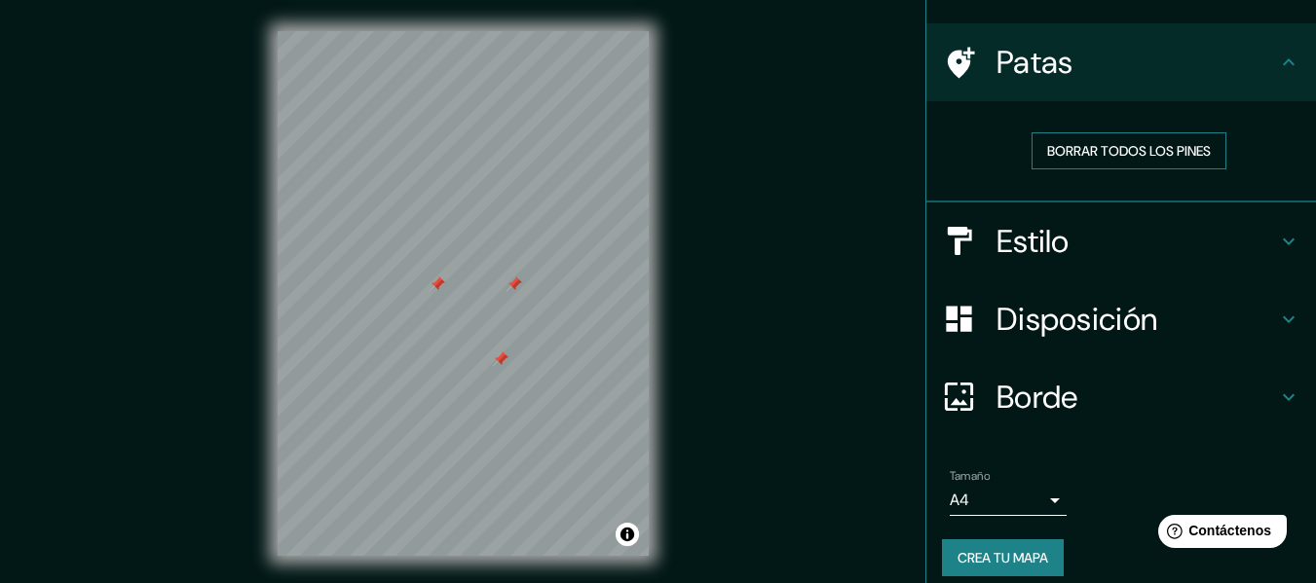
click at [1047, 151] on font "Borrar todos los pines" at bounding box center [1129, 151] width 164 height 18
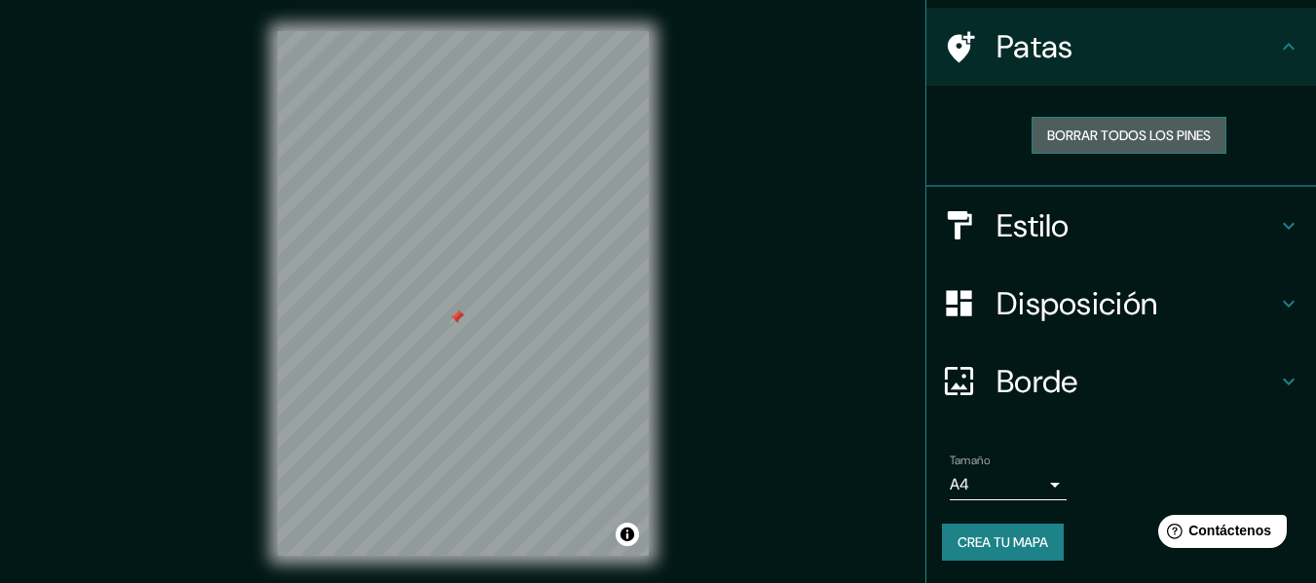
click at [1085, 140] on font "Borrar todos los pines" at bounding box center [1129, 136] width 164 height 18
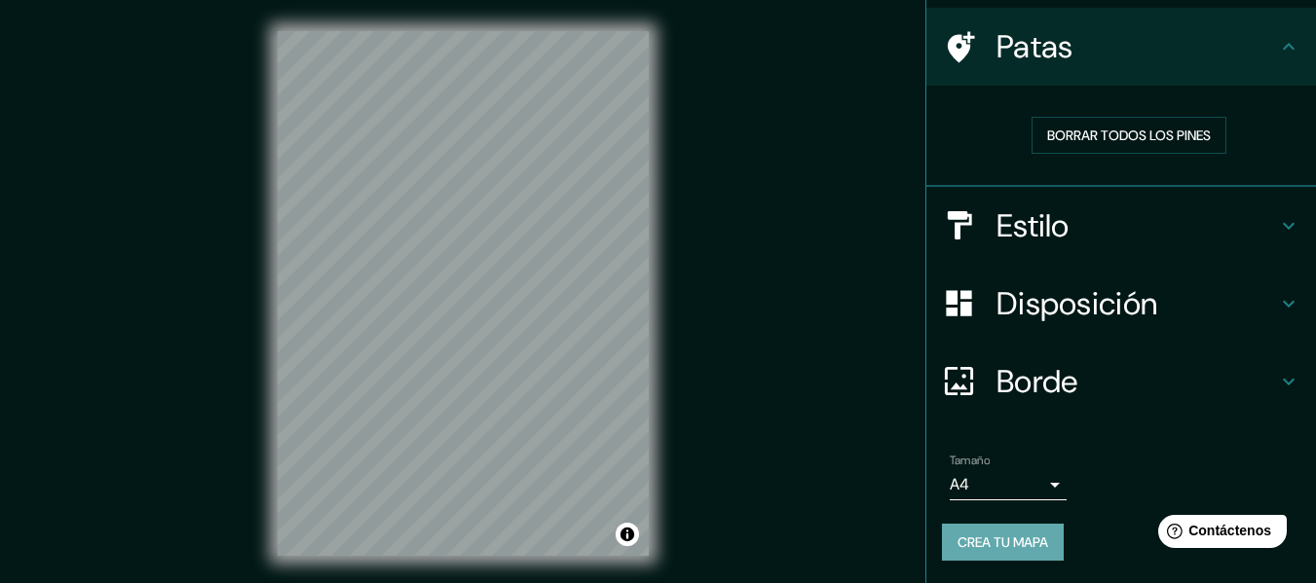
click at [992, 545] on font "Crea tu mapa" at bounding box center [1002, 543] width 91 height 18
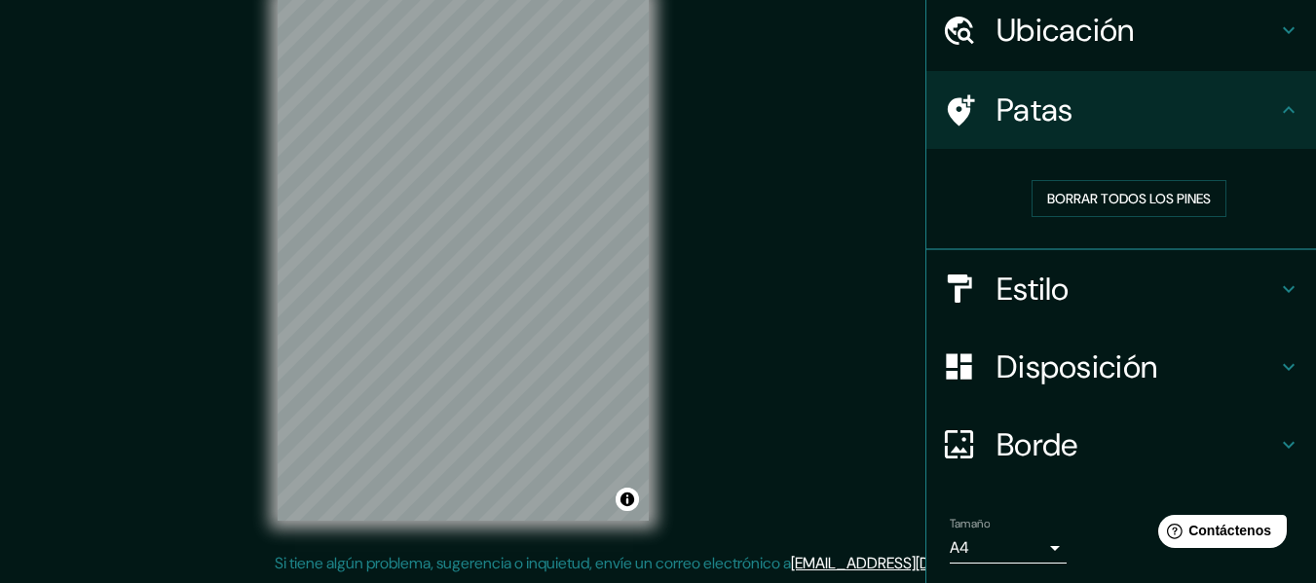
scroll to position [37, 0]
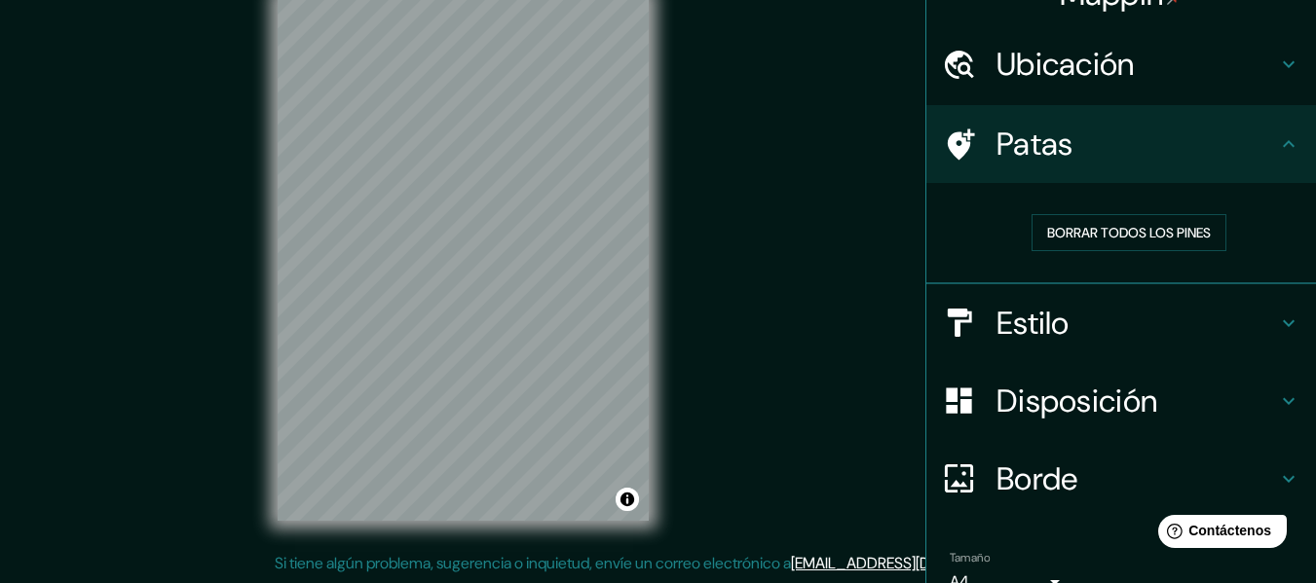
click at [1277, 325] on icon at bounding box center [1288, 323] width 23 height 23
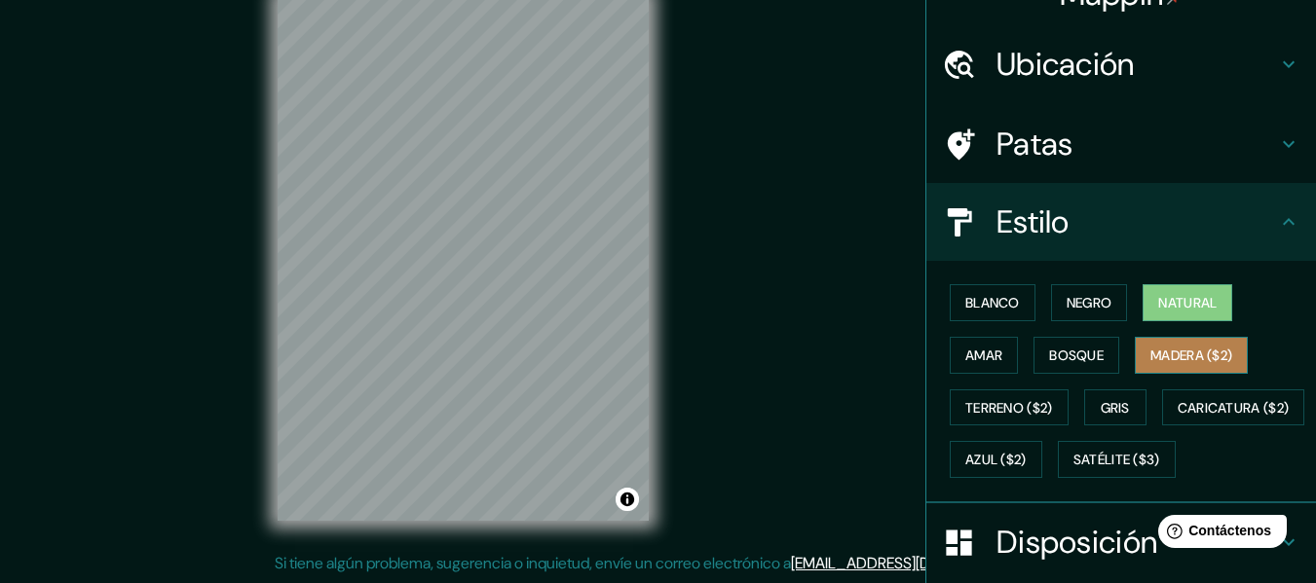
click at [1174, 348] on font "Madera ($2)" at bounding box center [1191, 356] width 82 height 18
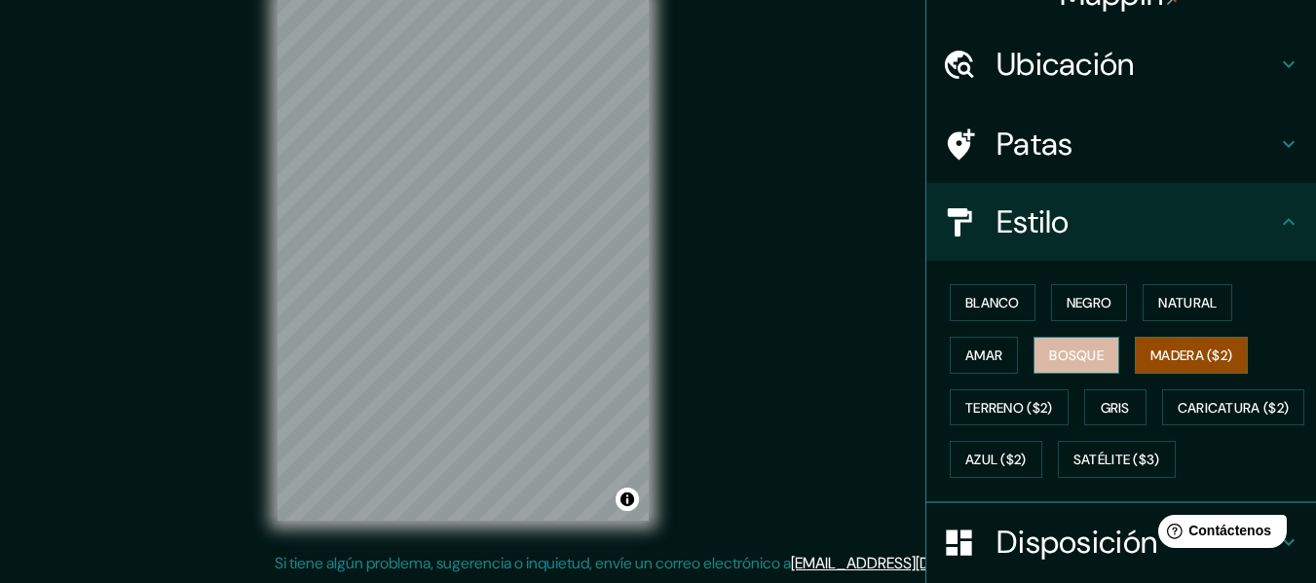
click at [1079, 354] on font "Bosque" at bounding box center [1076, 356] width 55 height 18
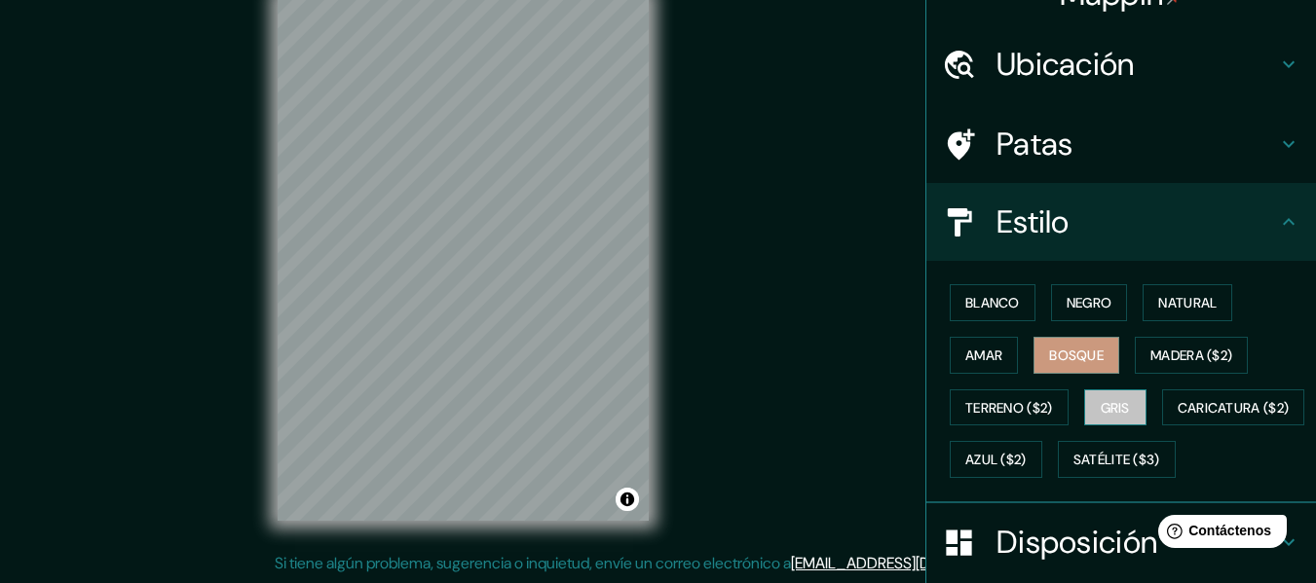
click at [1113, 409] on font "Gris" at bounding box center [1114, 408] width 29 height 18
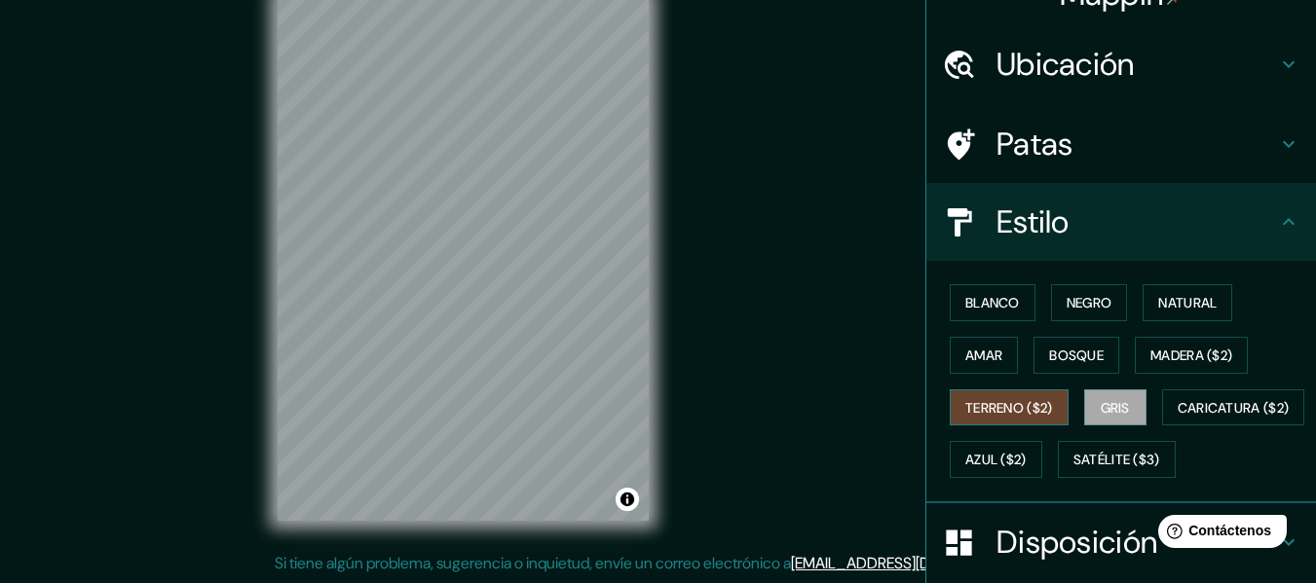
click at [1021, 400] on font "Terreno ($2)" at bounding box center [1009, 408] width 88 height 18
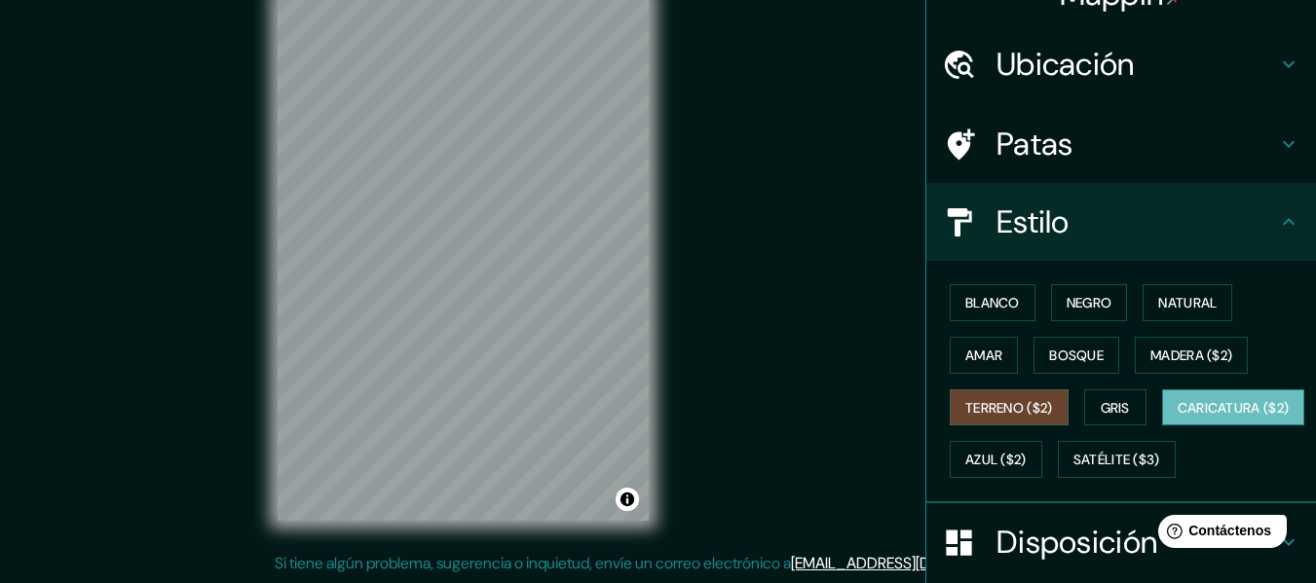
click at [1177, 417] on font "Caricatura ($2)" at bounding box center [1233, 408] width 112 height 18
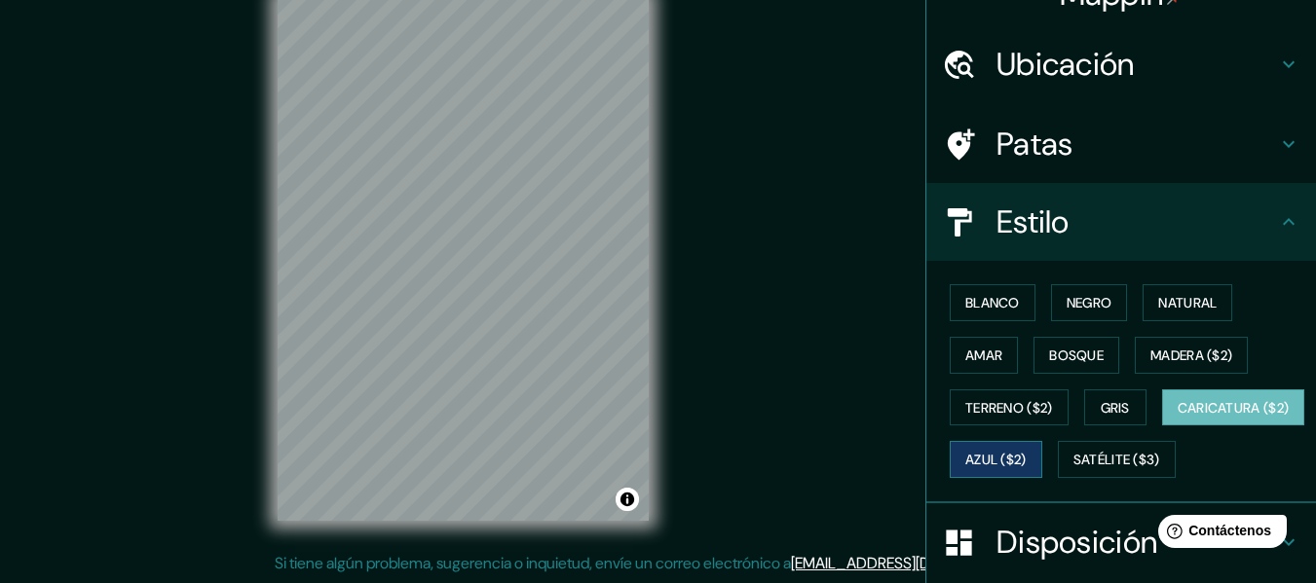
click at [1026, 460] on font "Azul ($2)" at bounding box center [995, 461] width 61 height 18
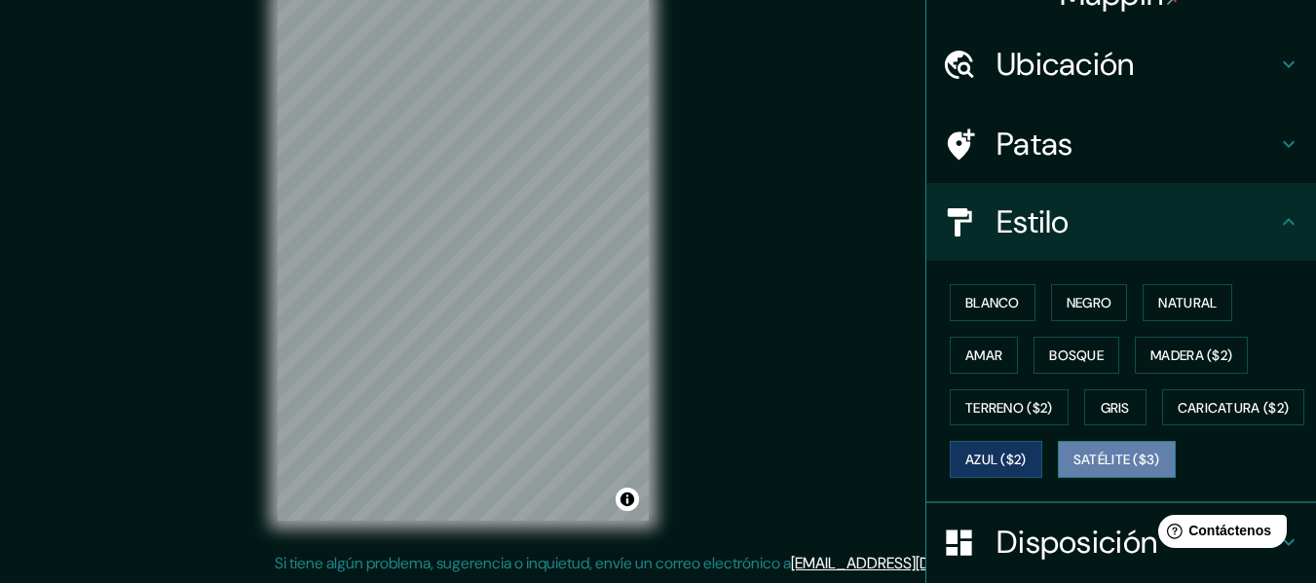
click at [1073, 469] on font "Satélite ($3)" at bounding box center [1116, 461] width 87 height 18
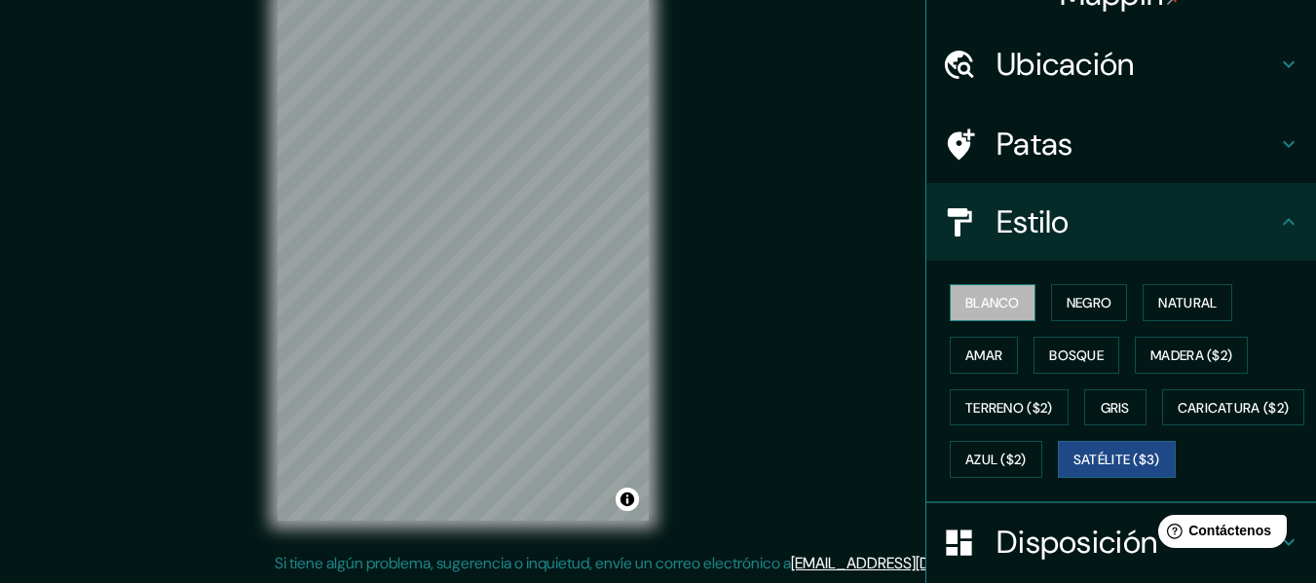
click at [970, 306] on font "Blanco" at bounding box center [992, 303] width 55 height 18
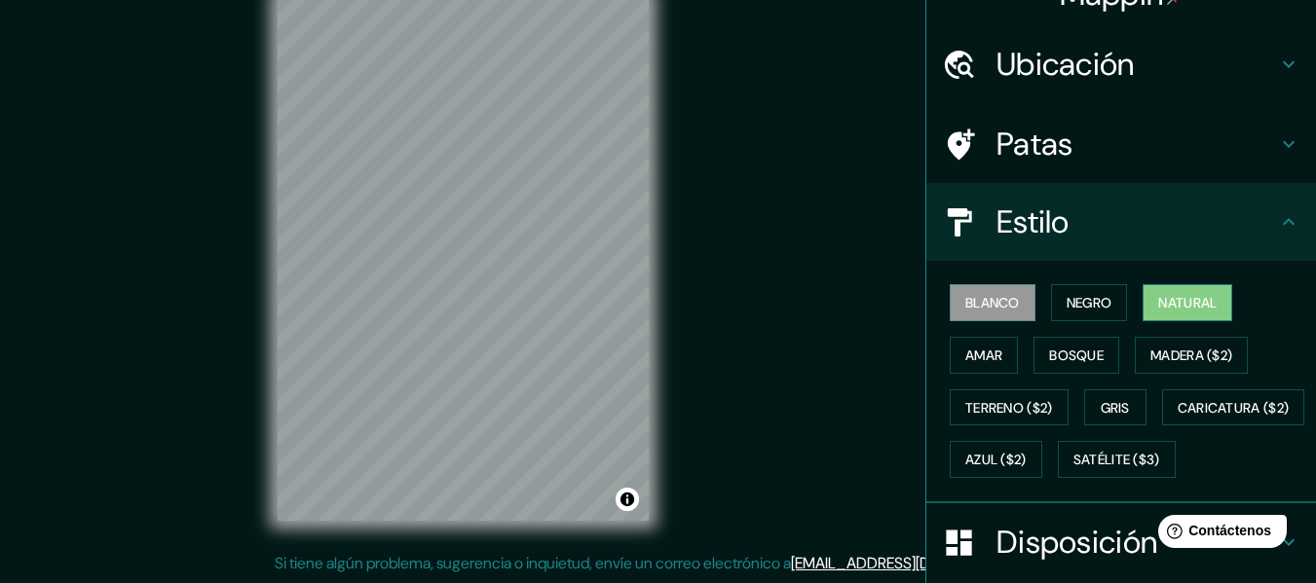
click at [1164, 302] on font "Natural" at bounding box center [1187, 303] width 58 height 18
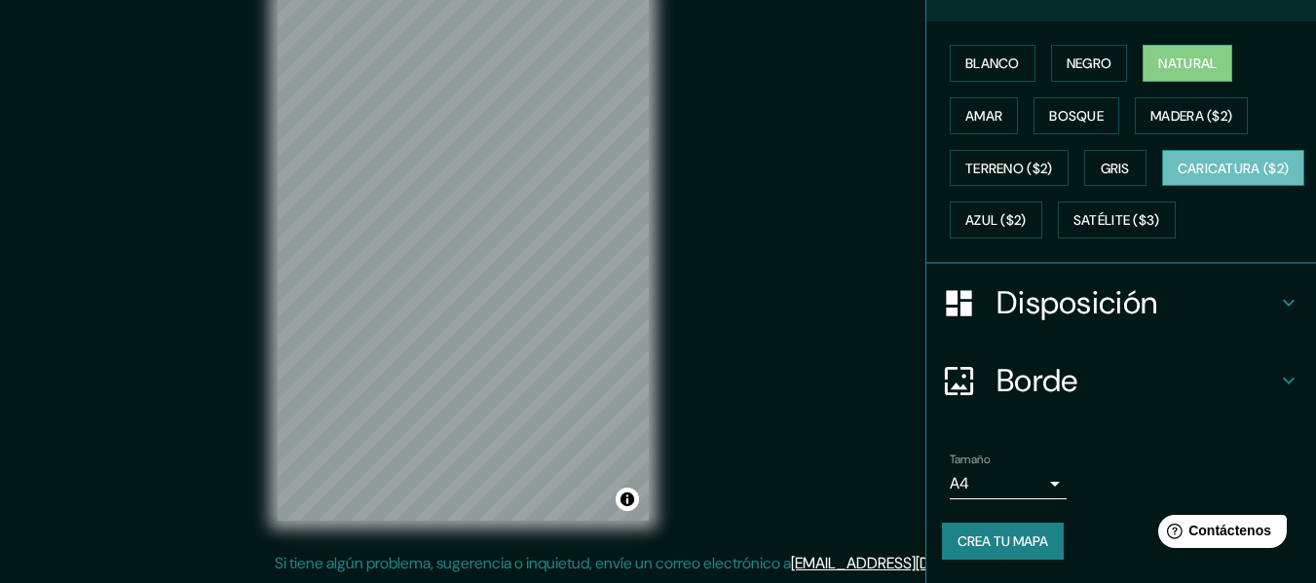
scroll to position [328, 0]
click at [1037, 534] on font "Crea tu mapa" at bounding box center [1002, 542] width 91 height 18
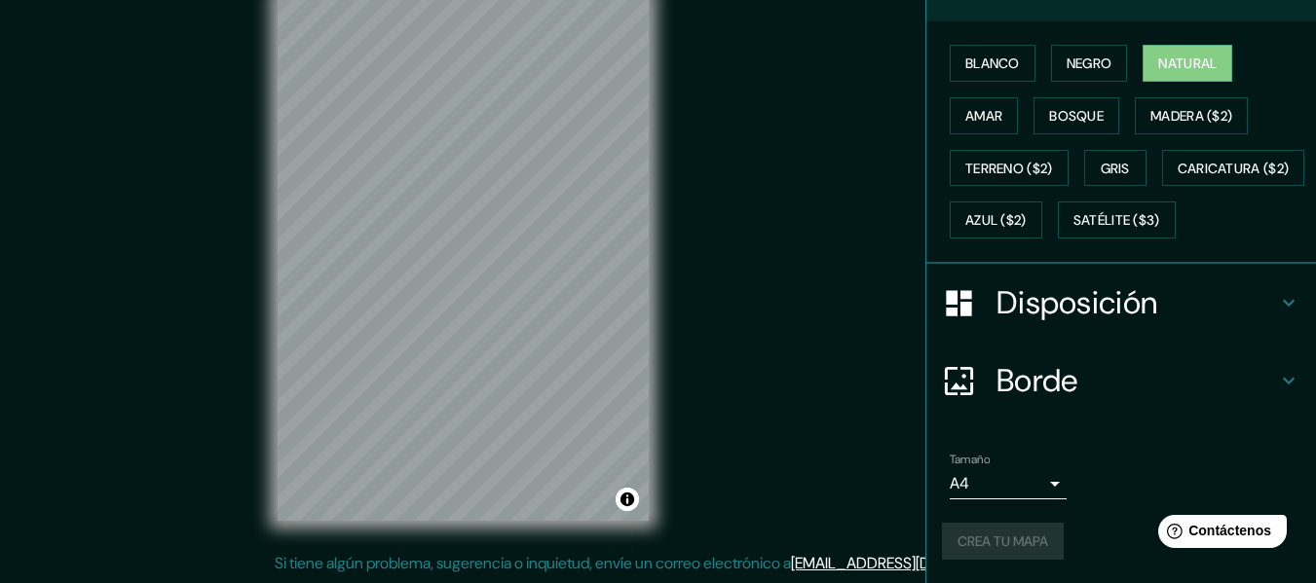
click at [867, 345] on div "Mappin Ubicación Pasaje Jairo Maipú, Región Metropolitana de Santiago 9250000, …" at bounding box center [658, 274] width 1316 height 618
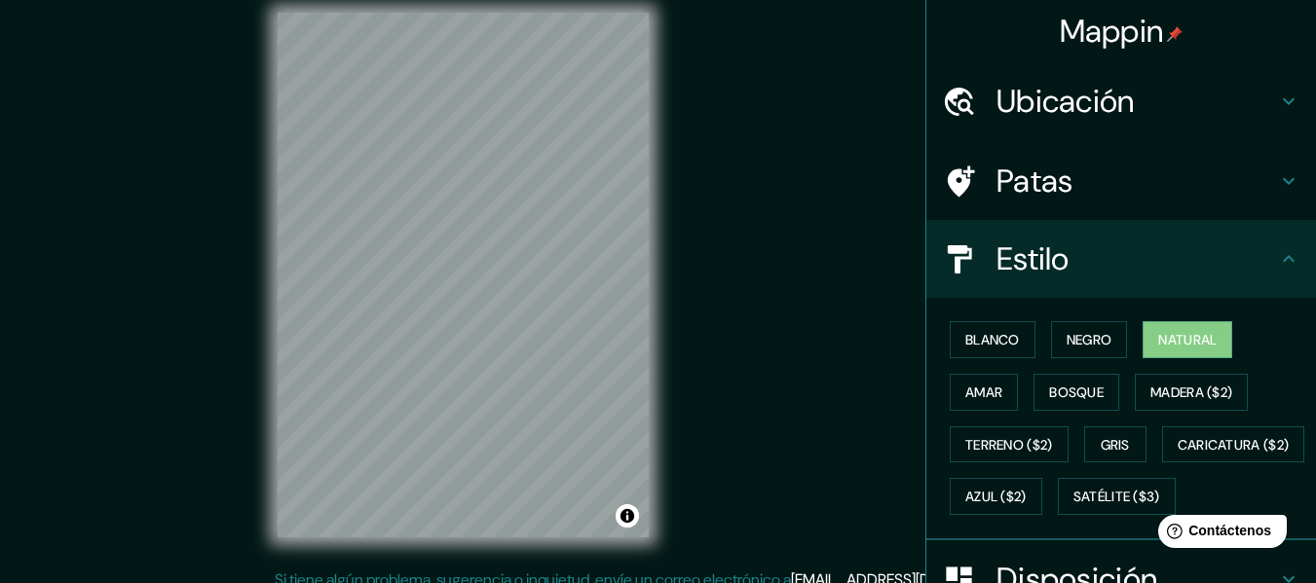
scroll to position [35, 0]
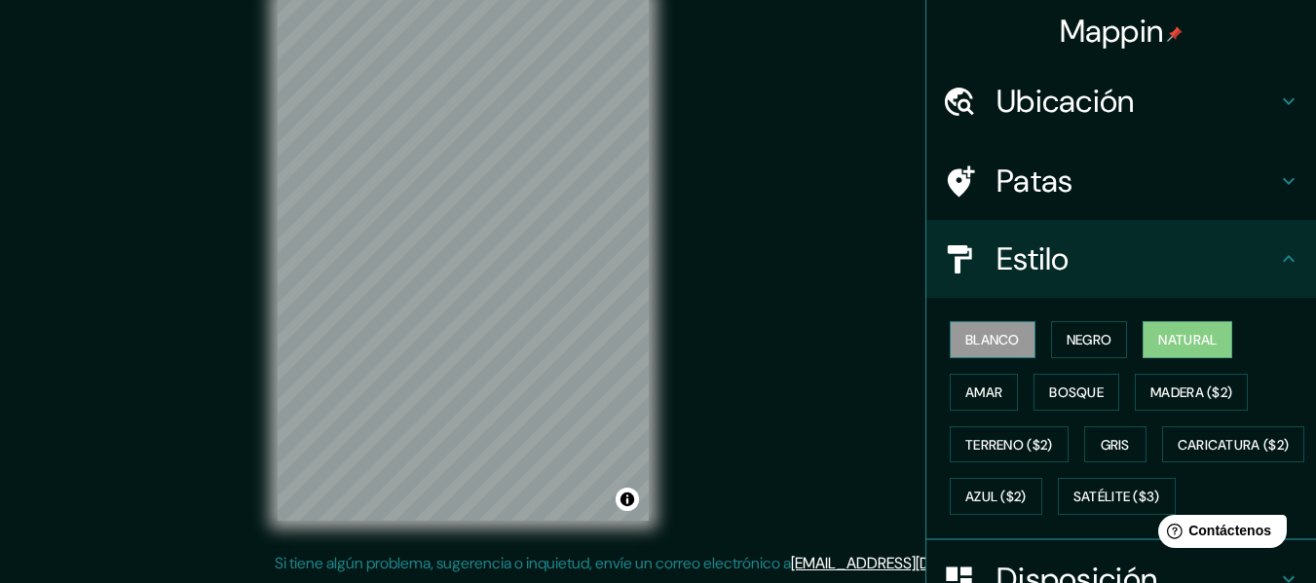
click at [1005, 340] on font "Blanco" at bounding box center [992, 340] width 55 height 18
click at [1196, 348] on font "Natural" at bounding box center [1187, 340] width 58 height 18
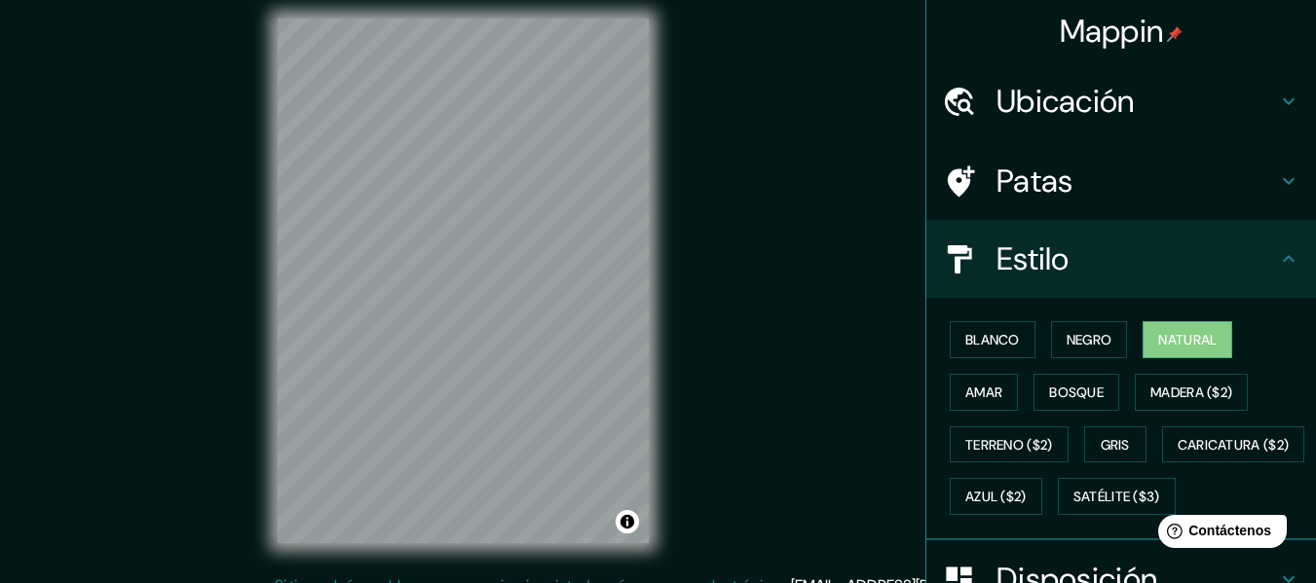
scroll to position [0, 0]
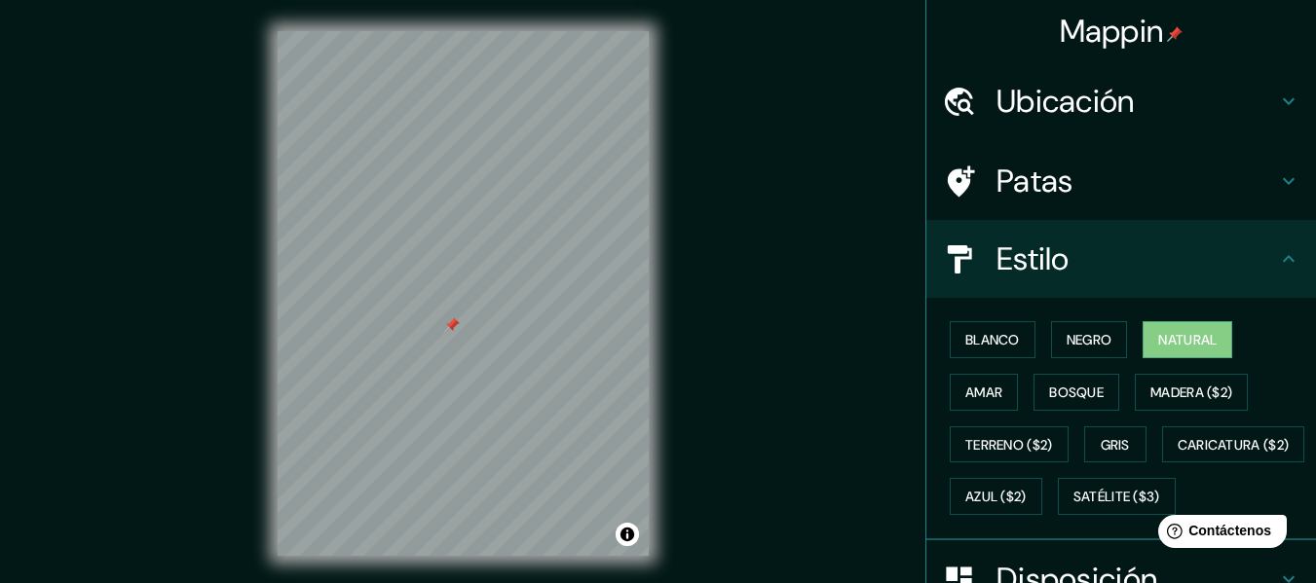
click at [721, 342] on div "Mappin Ubicación Pasaje Jairo Maipú, Región Metropolitana de Santiago 9250000, …" at bounding box center [658, 309] width 1316 height 618
click at [1097, 99] on font "Ubicación" at bounding box center [1065, 101] width 138 height 41
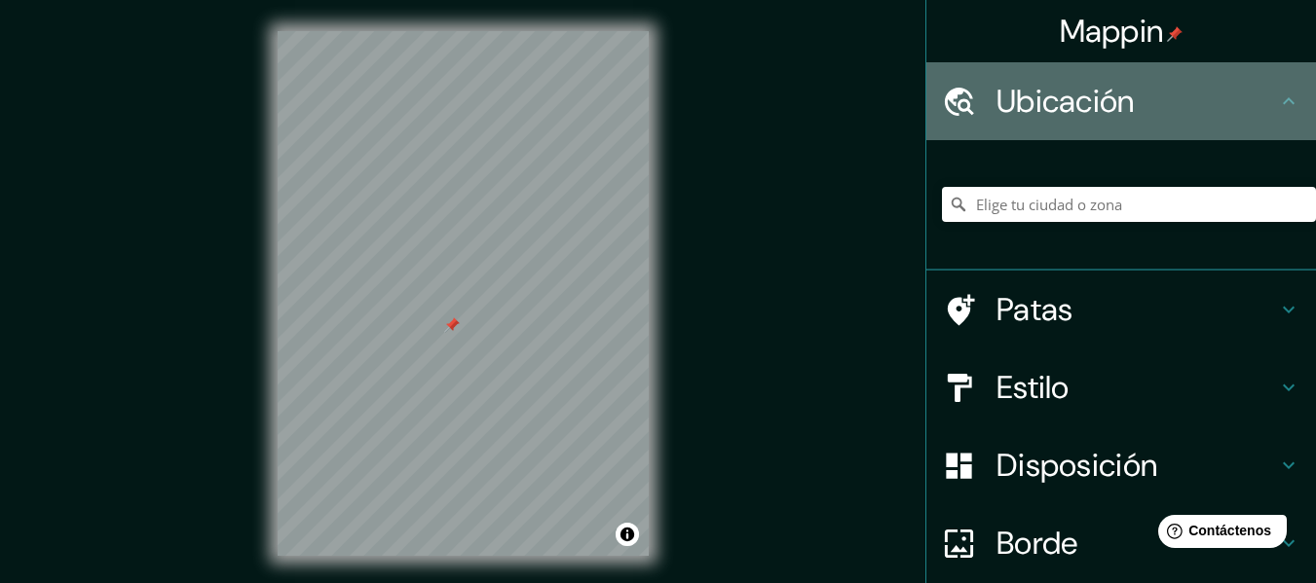
click at [1265, 119] on div "Ubicación" at bounding box center [1120, 101] width 389 height 78
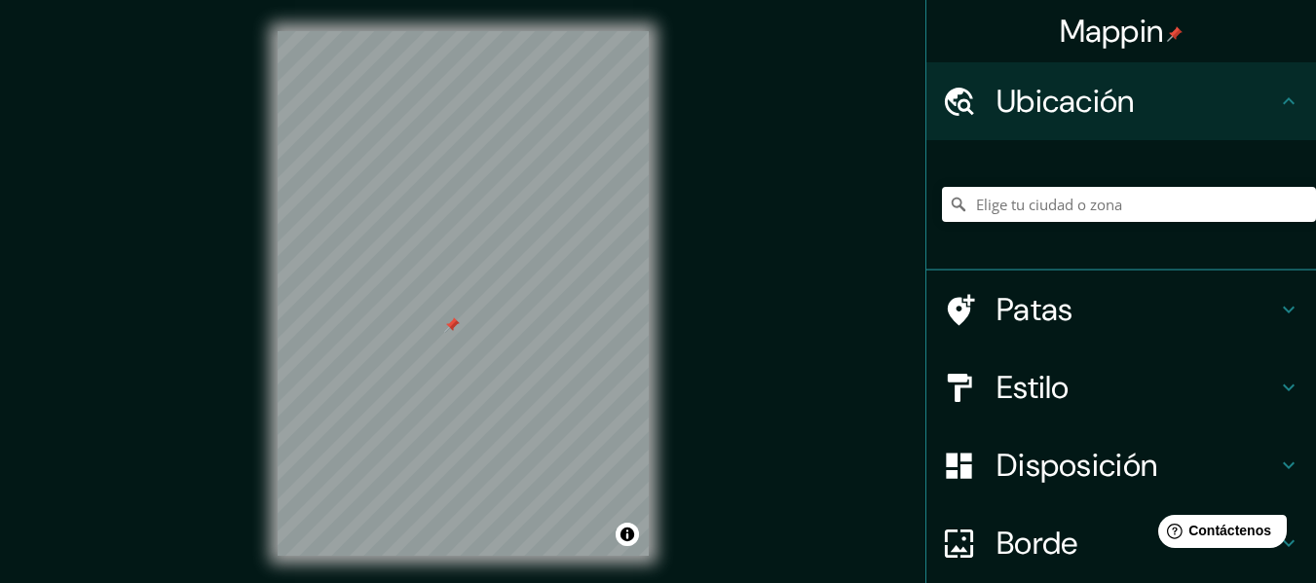
click at [1154, 295] on h4 "Patas" at bounding box center [1136, 309] width 280 height 39
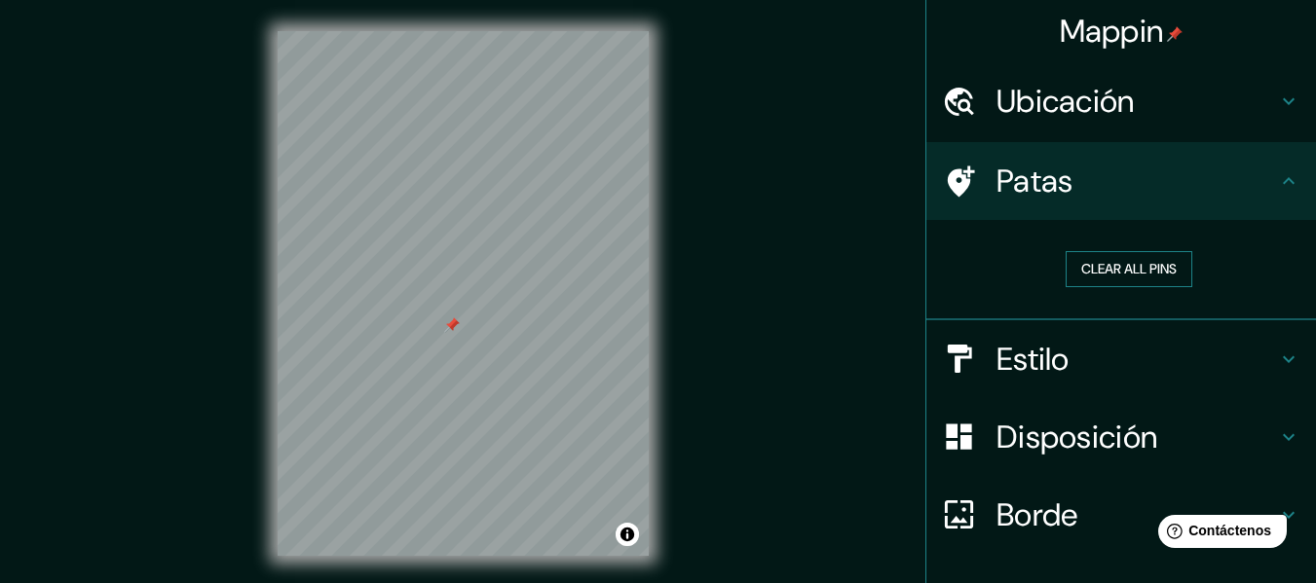
click at [1146, 252] on button "Clear all pins" at bounding box center [1128, 269] width 127 height 36
